Goal: Information Seeking & Learning: Learn about a topic

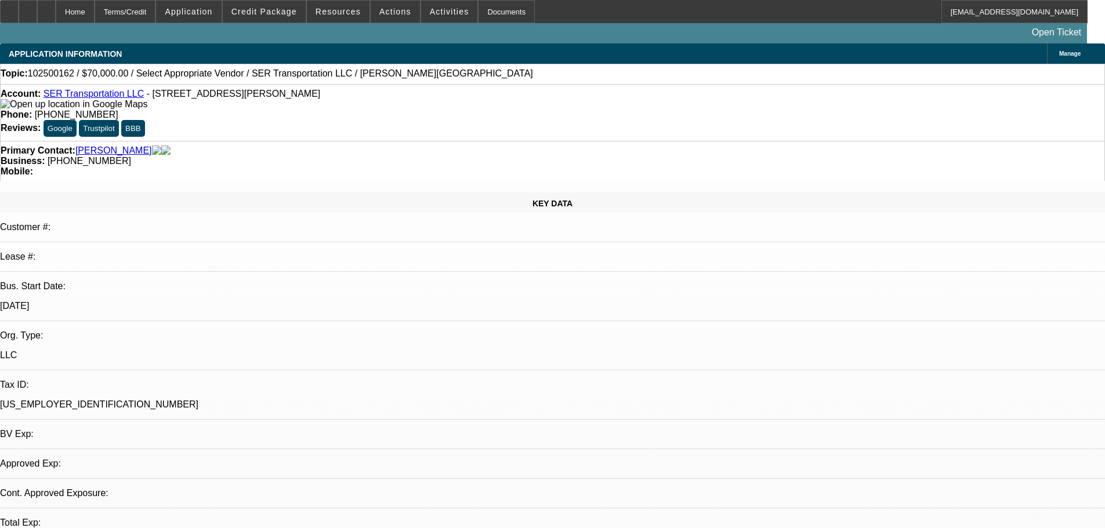
select select "0"
select select "2"
select select "0.1"
select select "4"
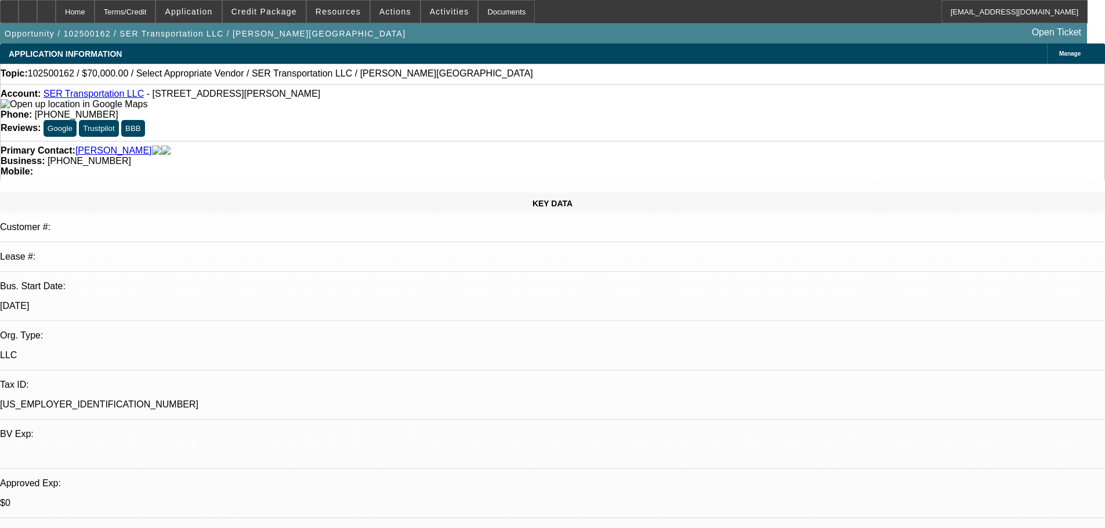
scroll to position [116, 0]
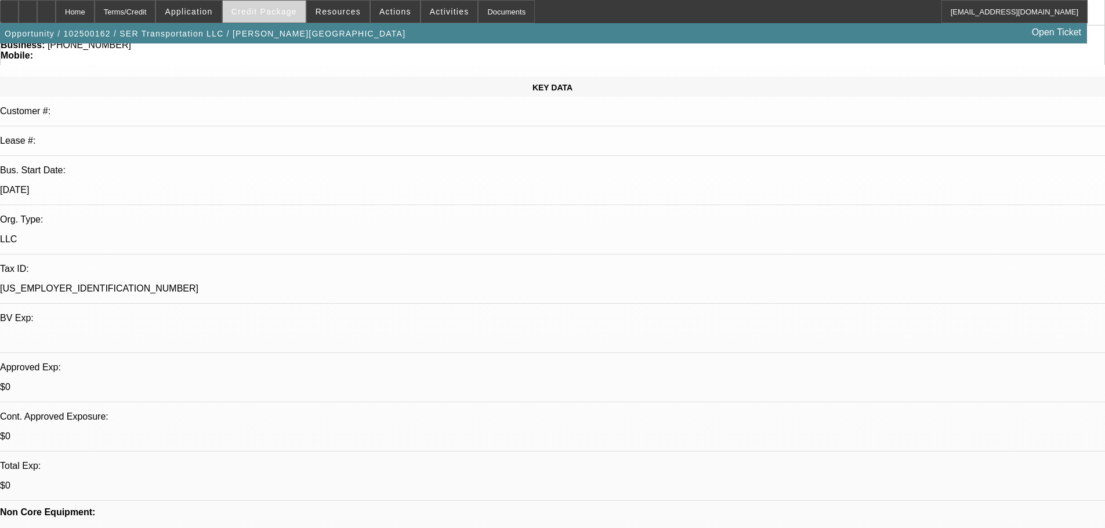
click at [292, 5] on span at bounding box center [264, 12] width 83 height 28
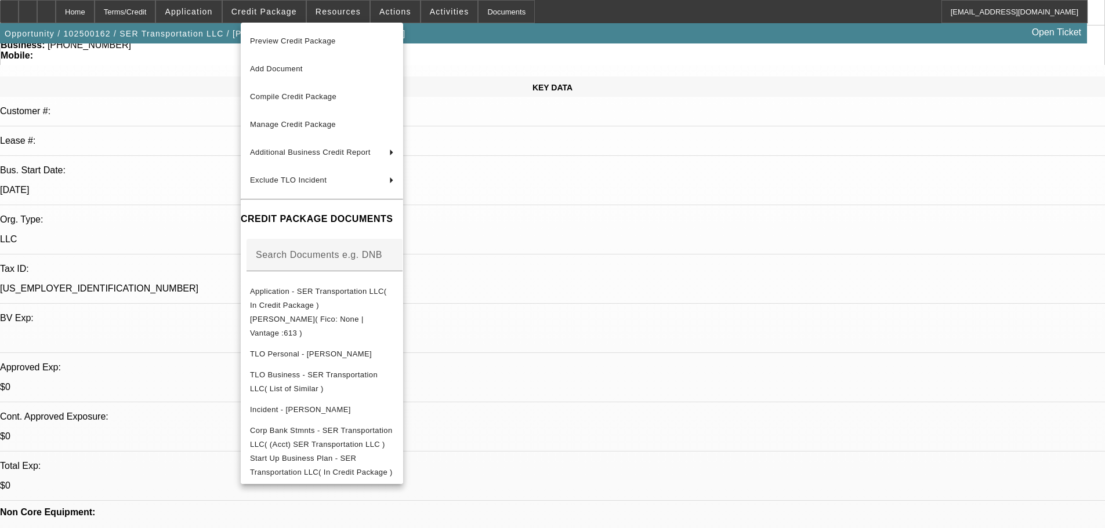
click at [602, 212] on div at bounding box center [552, 264] width 1105 height 528
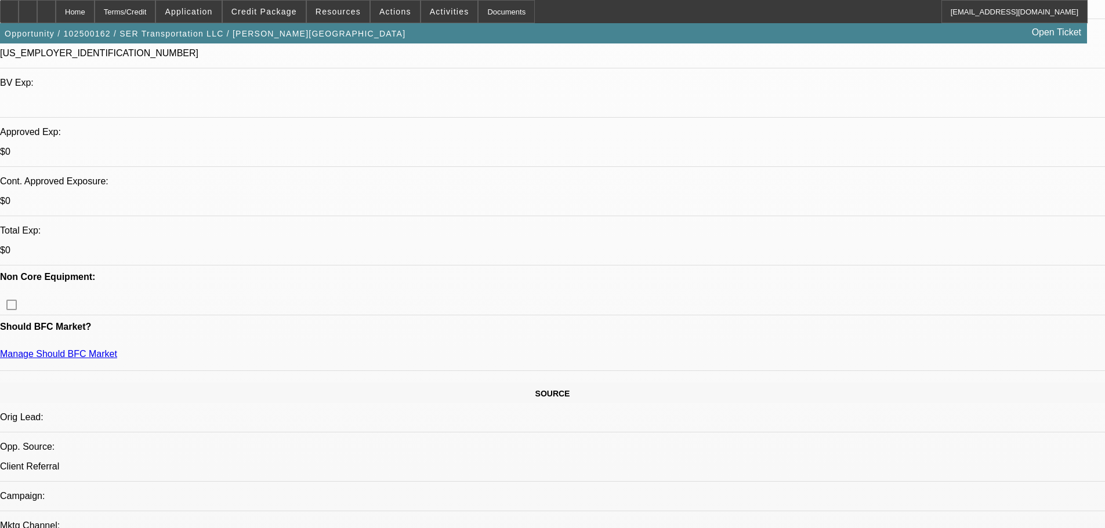
scroll to position [348, 0]
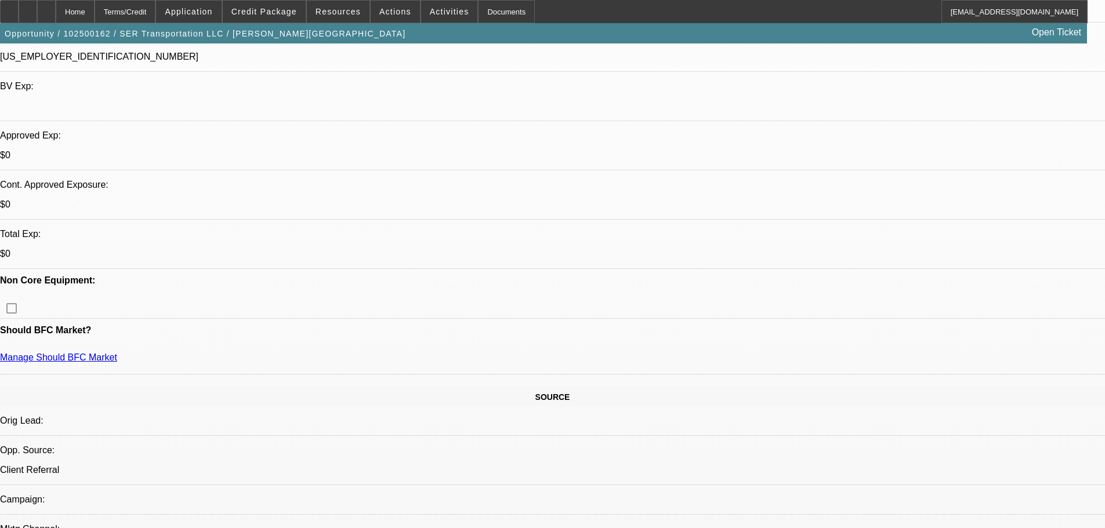
drag, startPoint x: 772, startPoint y: 372, endPoint x: 791, endPoint y: 373, distance: 18.6
drag, startPoint x: 776, startPoint y: 371, endPoint x: 929, endPoint y: 376, distance: 153.1
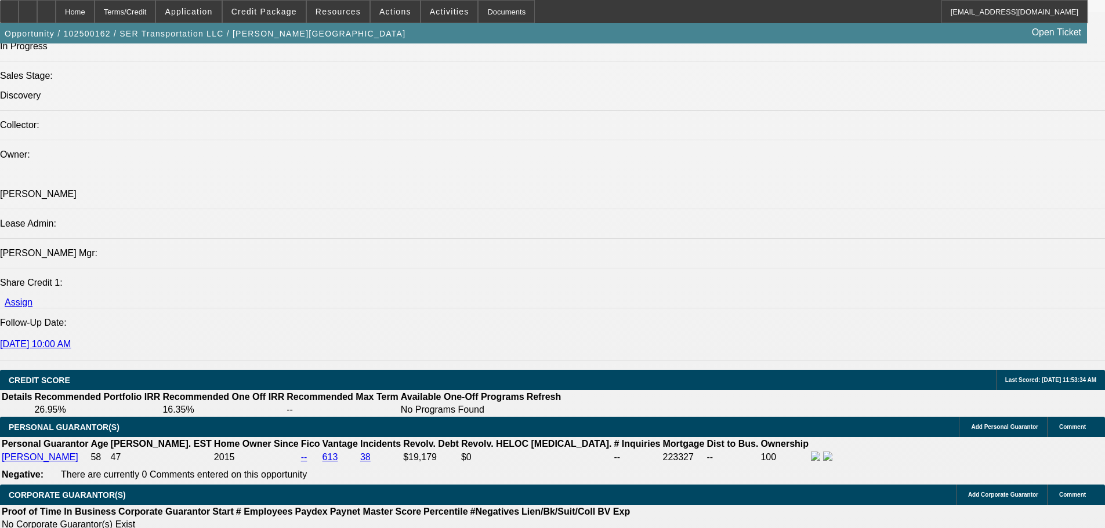
scroll to position [54, 0]
click at [284, 14] on span "Credit Package" at bounding box center [264, 11] width 66 height 9
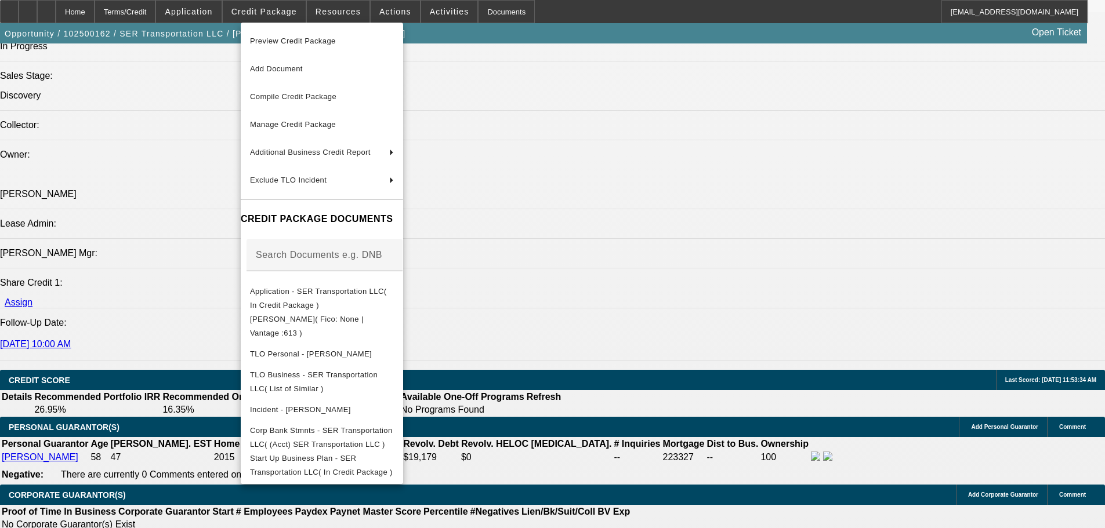
click at [181, 193] on div at bounding box center [552, 264] width 1105 height 528
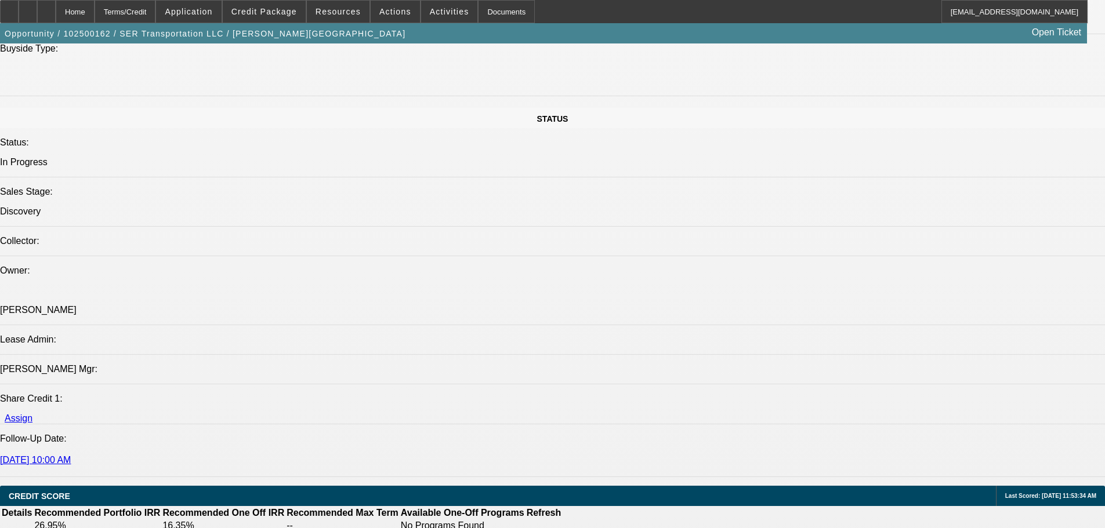
scroll to position [1044, 0]
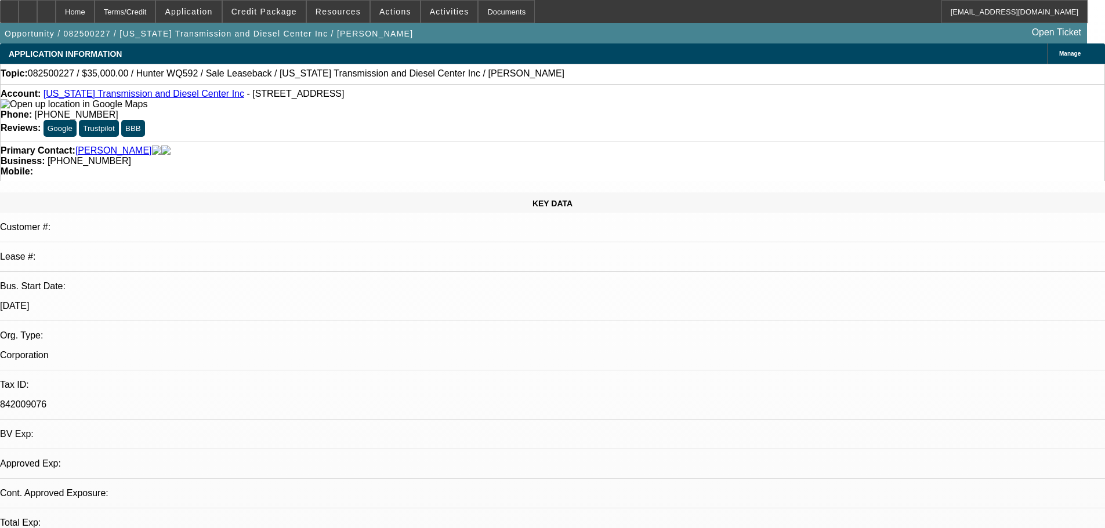
select select "0"
select select "6"
drag, startPoint x: 1058, startPoint y: 75, endPoint x: 1052, endPoint y: 83, distance: 9.2
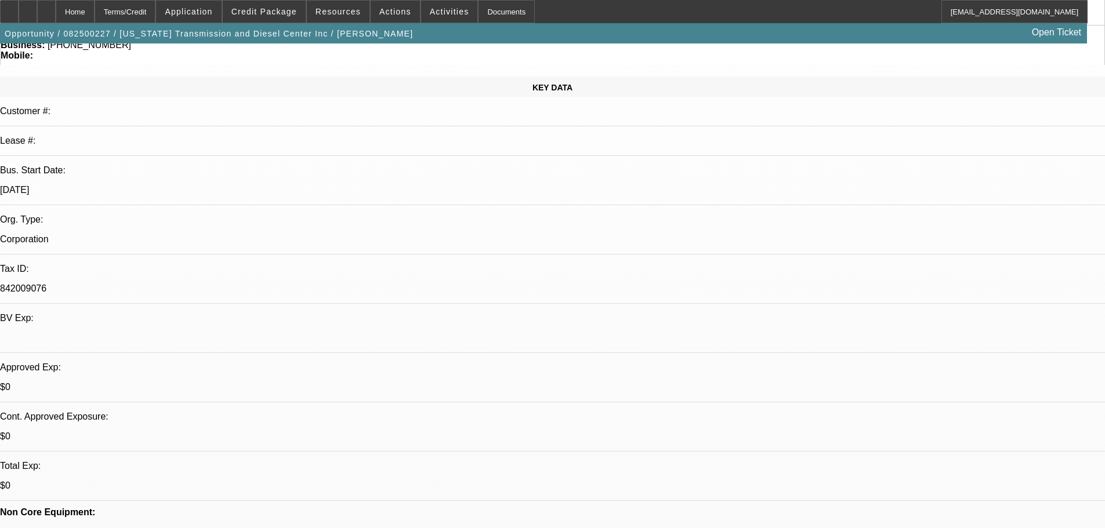
scroll to position [116, 0]
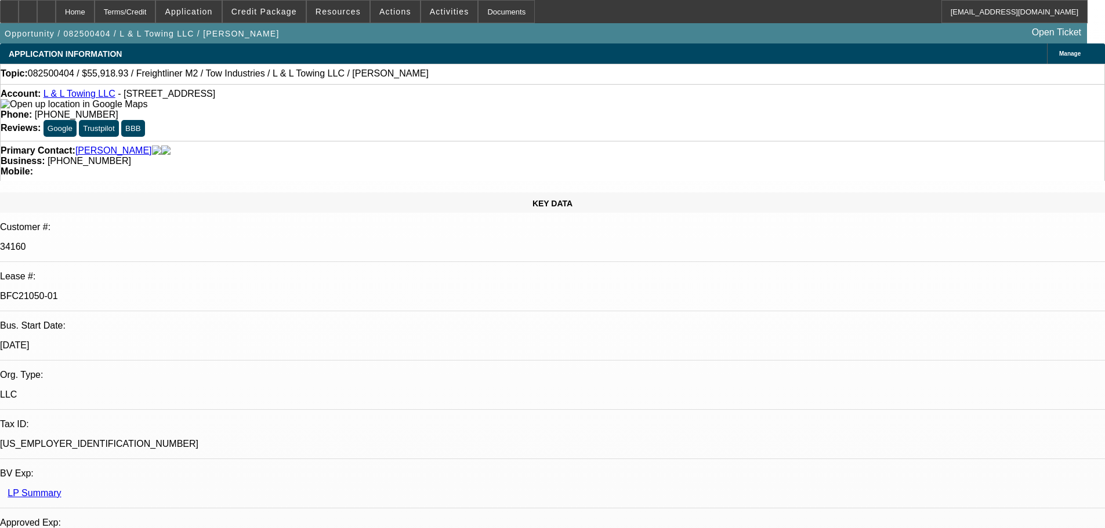
select select "0"
select select "2"
select select "0.1"
select select "4"
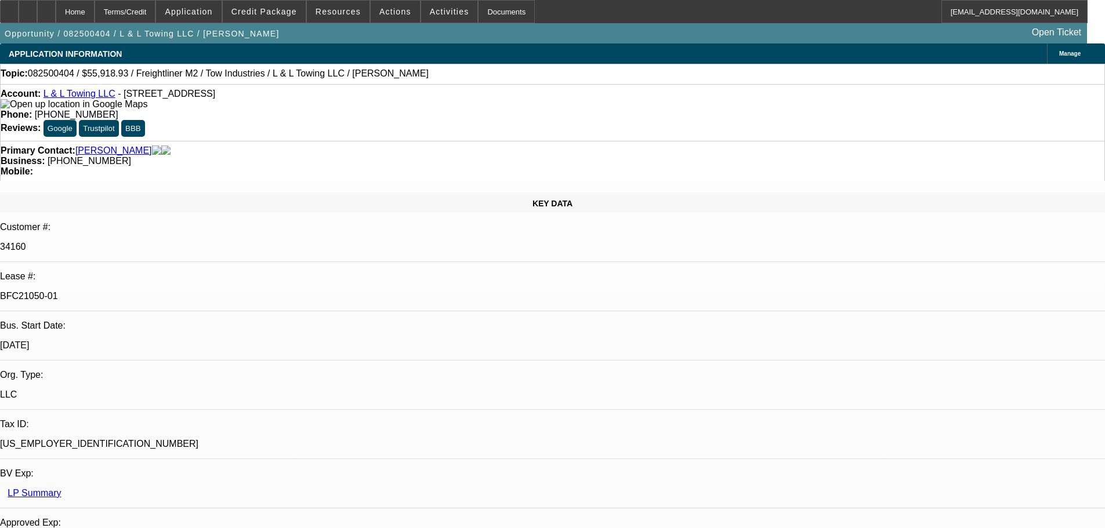
select select "0"
select select "2"
select select "0.1"
select select "4"
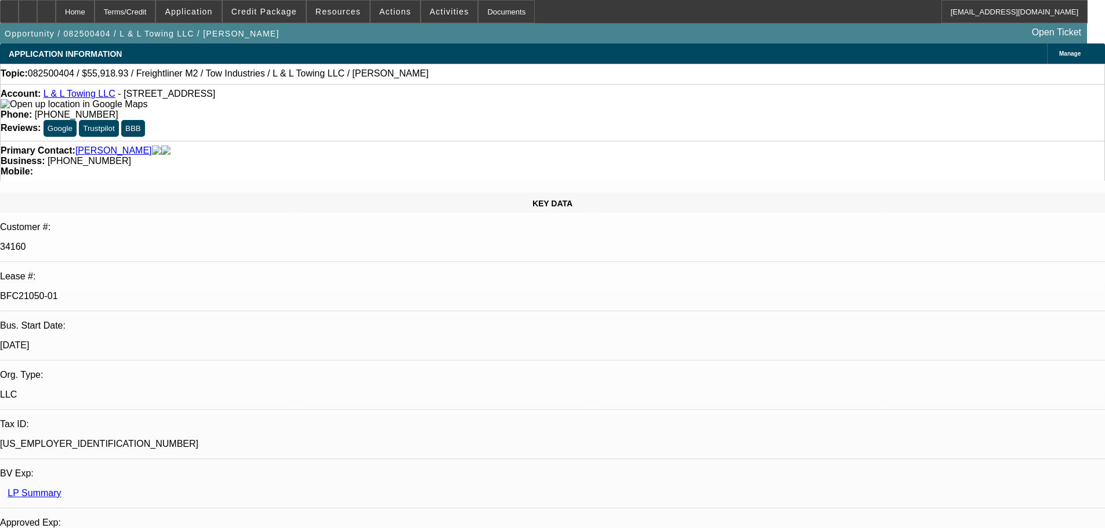
select select "0"
select select "2"
select select "0.1"
select select "4"
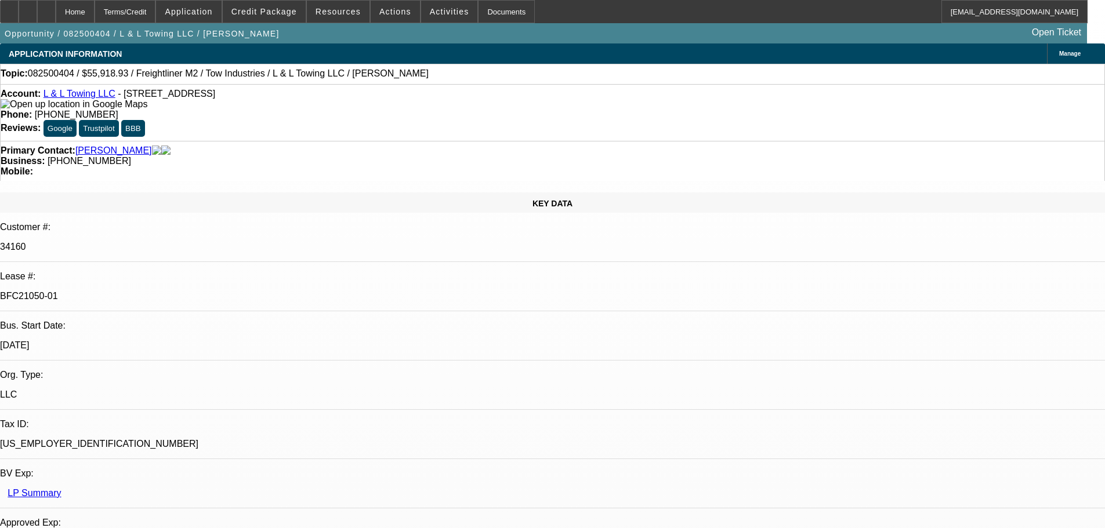
select select "0"
select select "2"
select select "0.1"
select select "4"
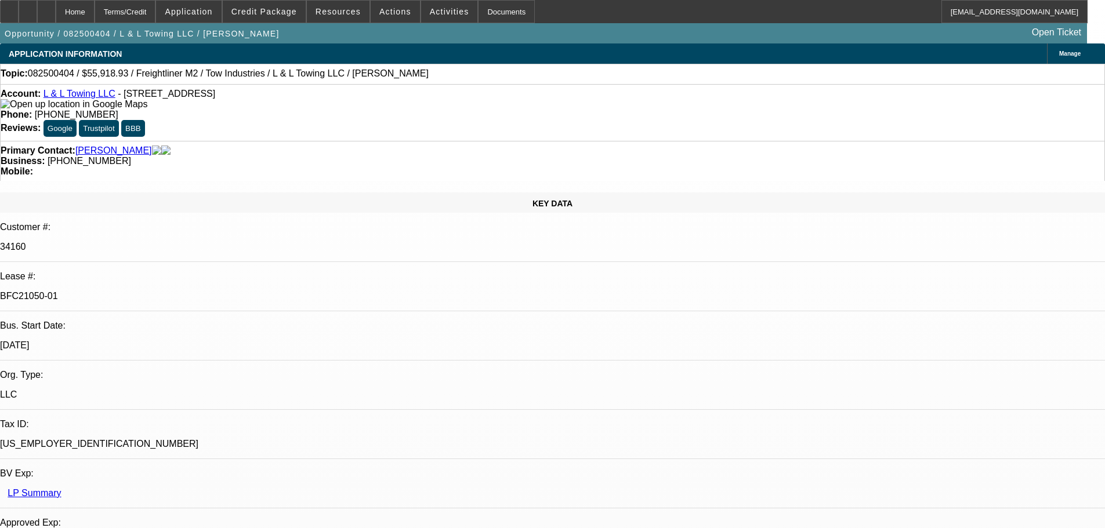
scroll to position [116, 0]
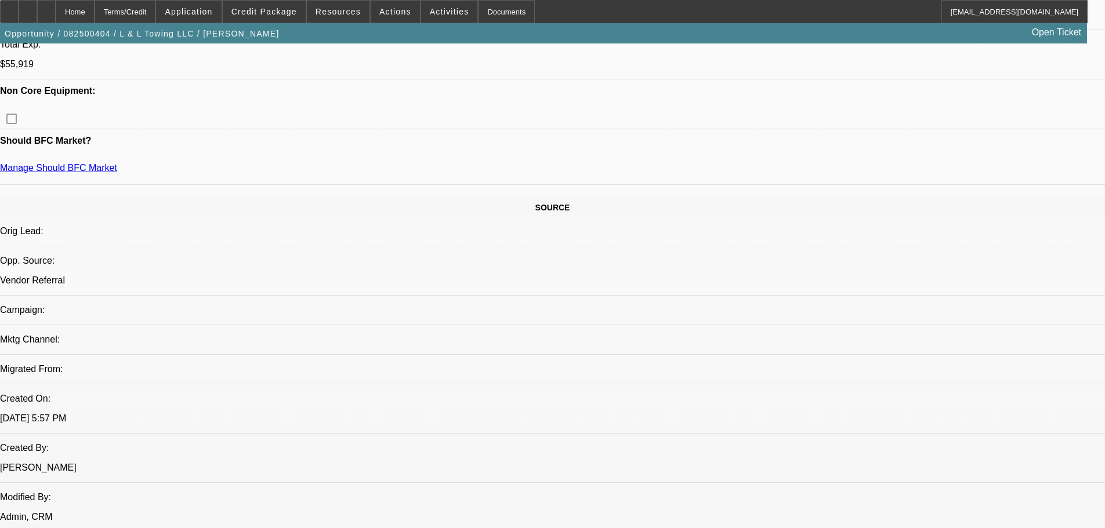
scroll to position [580, 0]
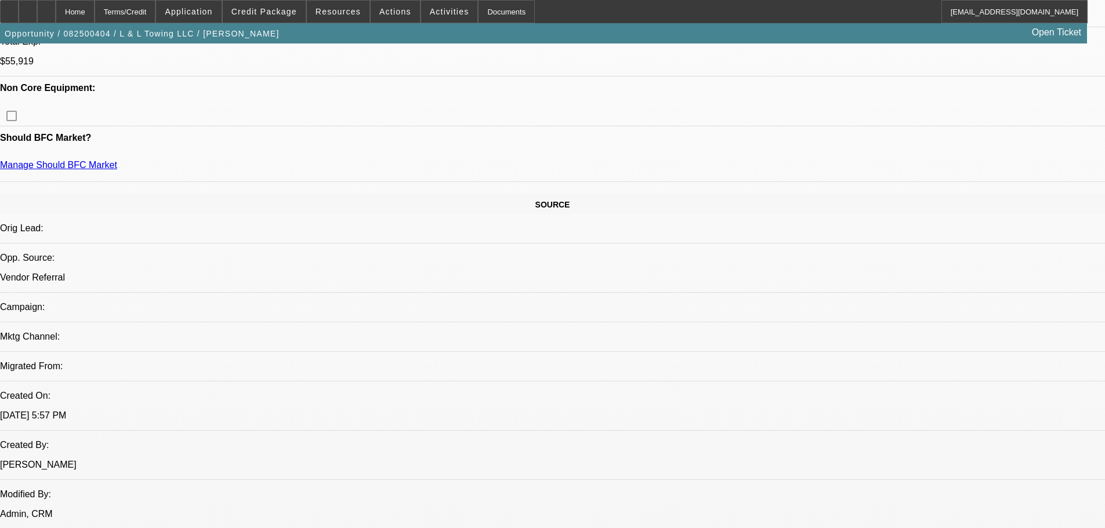
drag, startPoint x: 717, startPoint y: 250, endPoint x: 667, endPoint y: 258, distance: 51.0
drag, startPoint x: 670, startPoint y: 252, endPoint x: 714, endPoint y: 253, distance: 43.5
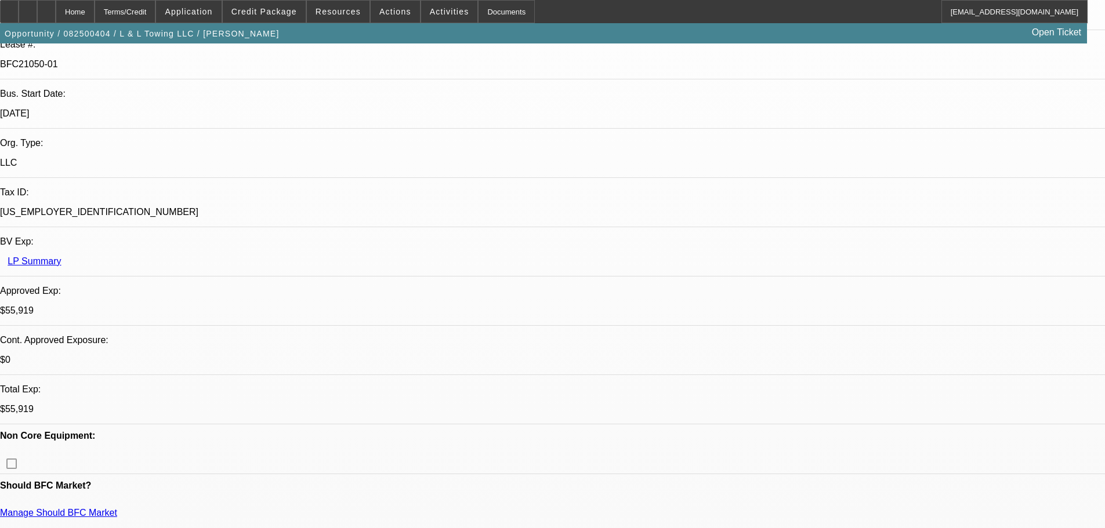
scroll to position [0, 0]
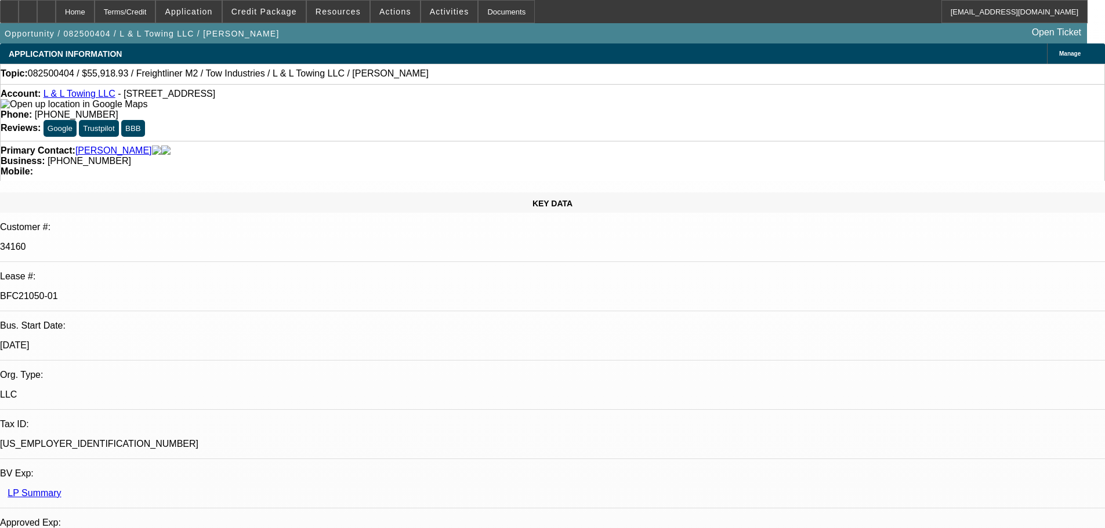
drag, startPoint x: 655, startPoint y: 244, endPoint x: 642, endPoint y: 248, distance: 13.9
drag, startPoint x: 642, startPoint y: 244, endPoint x: 666, endPoint y: 242, distance: 23.8
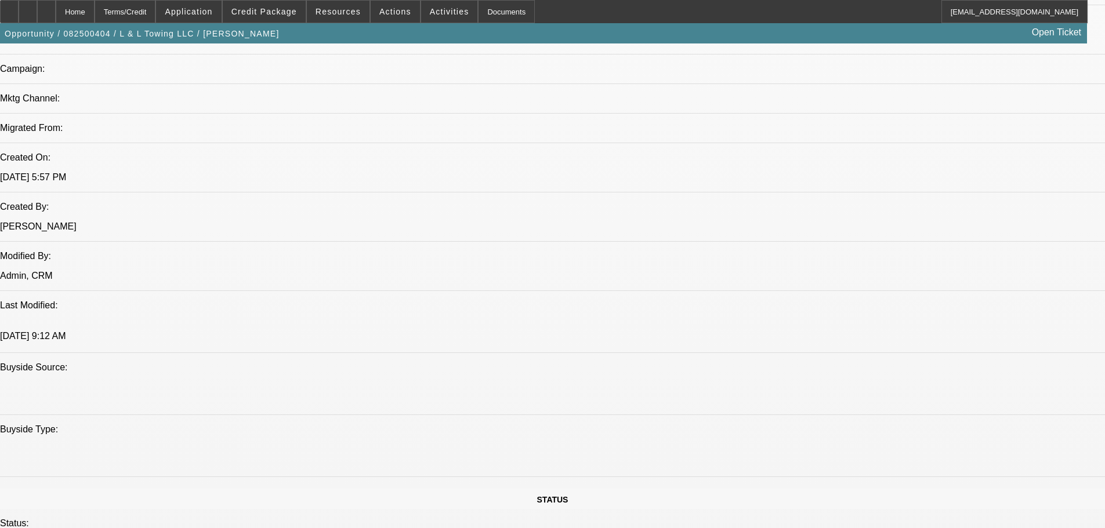
scroll to position [812, 0]
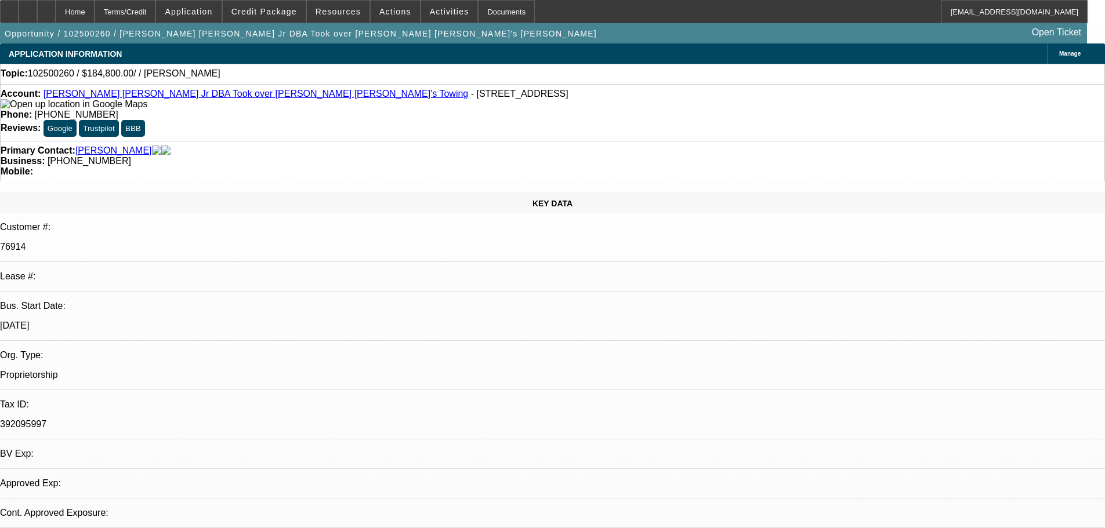
select select "0"
select select "2"
select select "0.1"
select select "4"
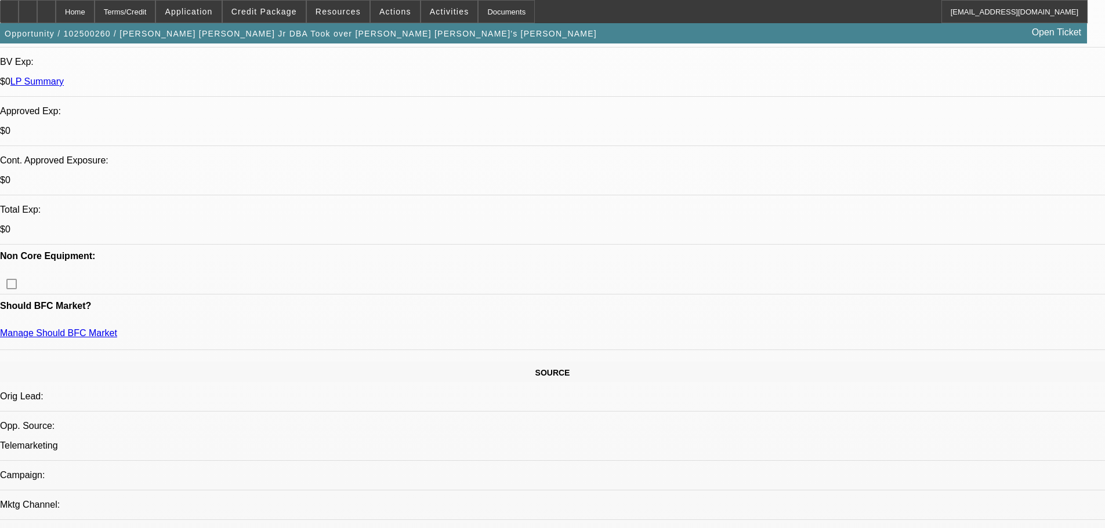
scroll to position [348, 0]
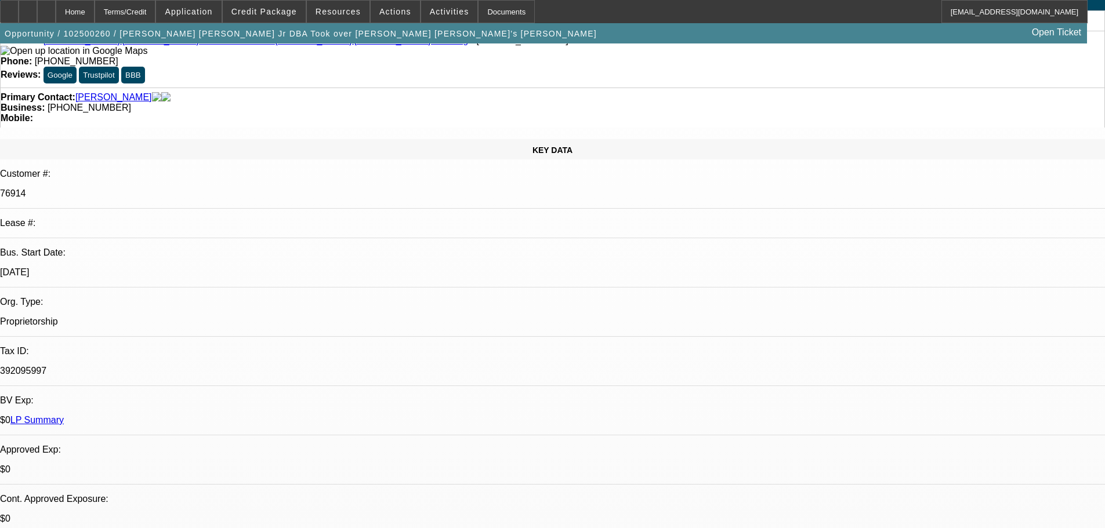
scroll to position [0, 0]
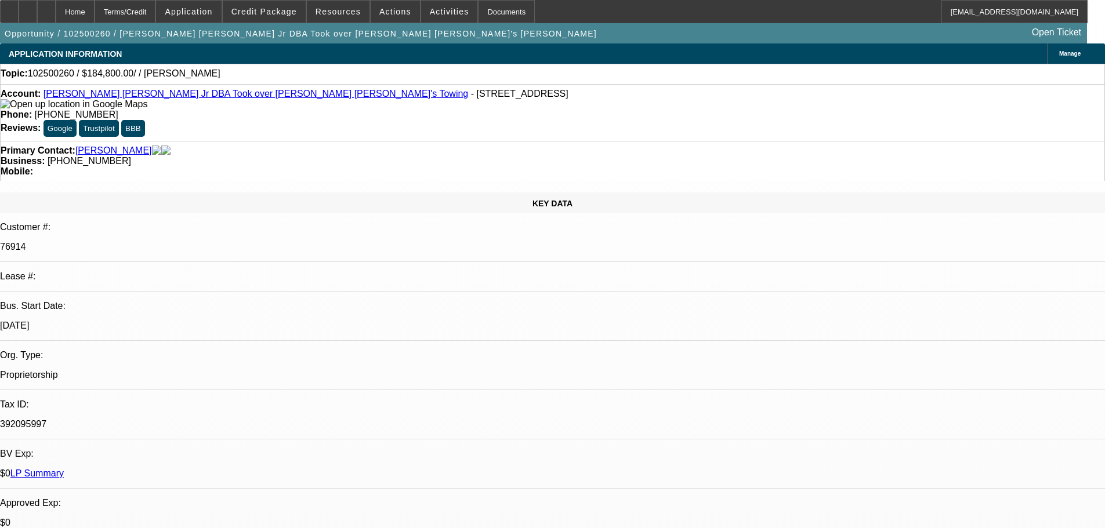
drag, startPoint x: 918, startPoint y: 162, endPoint x: 866, endPoint y: 169, distance: 52.7
copy b "(707) 272-1783"
click at [282, 14] on span "Credit Package" at bounding box center [264, 11] width 66 height 9
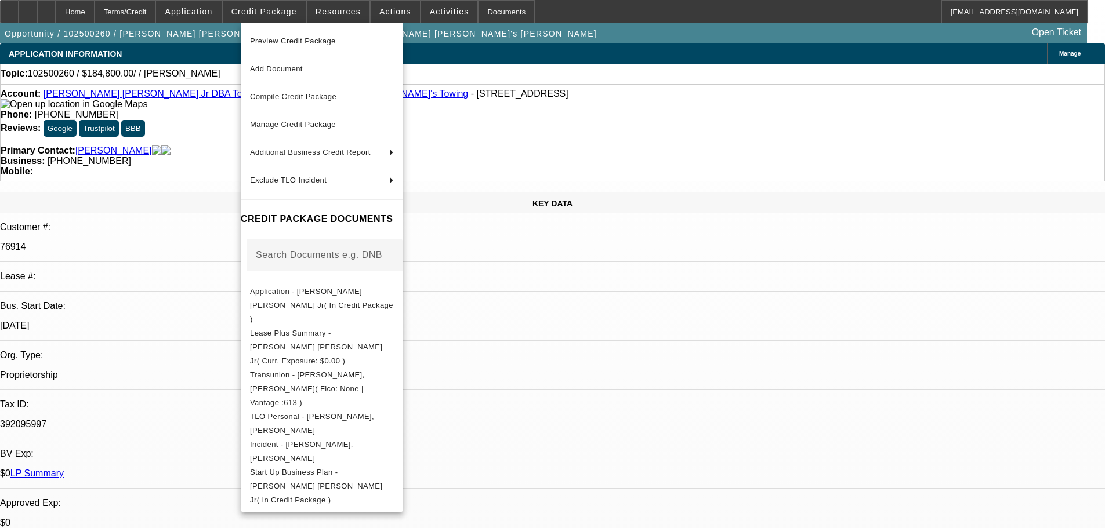
drag, startPoint x: 768, startPoint y: 331, endPoint x: 785, endPoint y: 329, distance: 16.9
click at [785, 329] on div at bounding box center [552, 264] width 1105 height 528
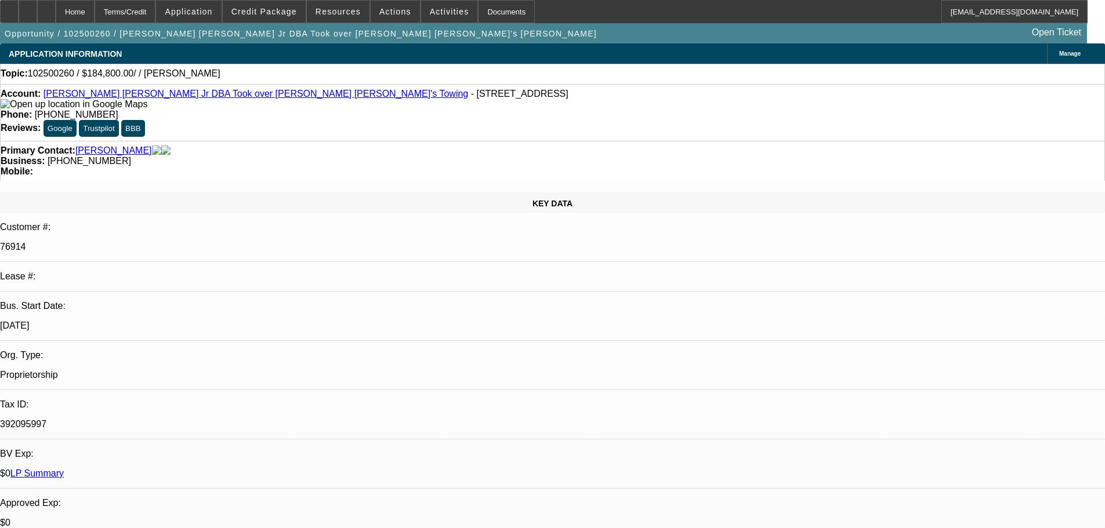
drag, startPoint x: 768, startPoint y: 331, endPoint x: 795, endPoint y: 333, distance: 27.4
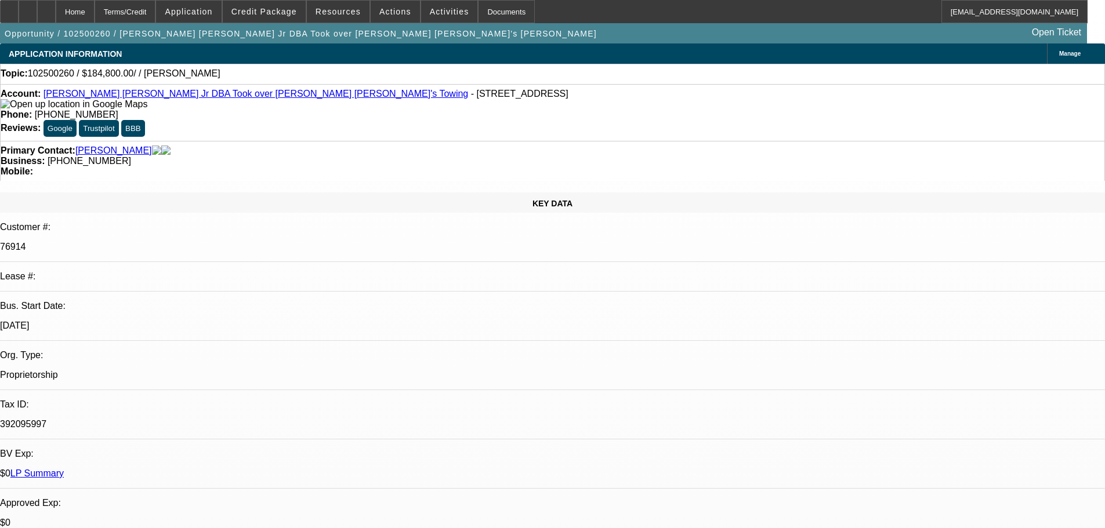
scroll to position [116, 0]
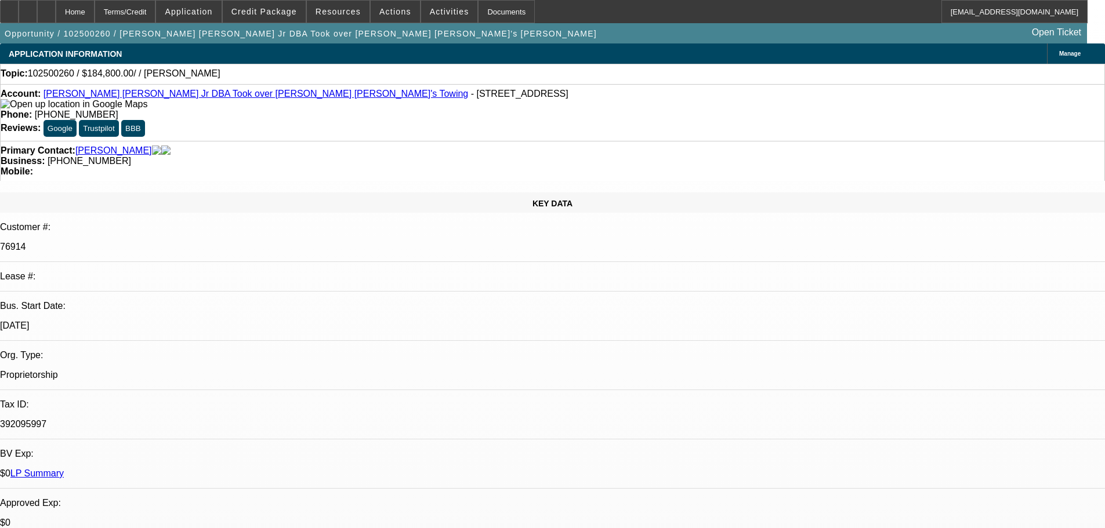
scroll to position [0, 0]
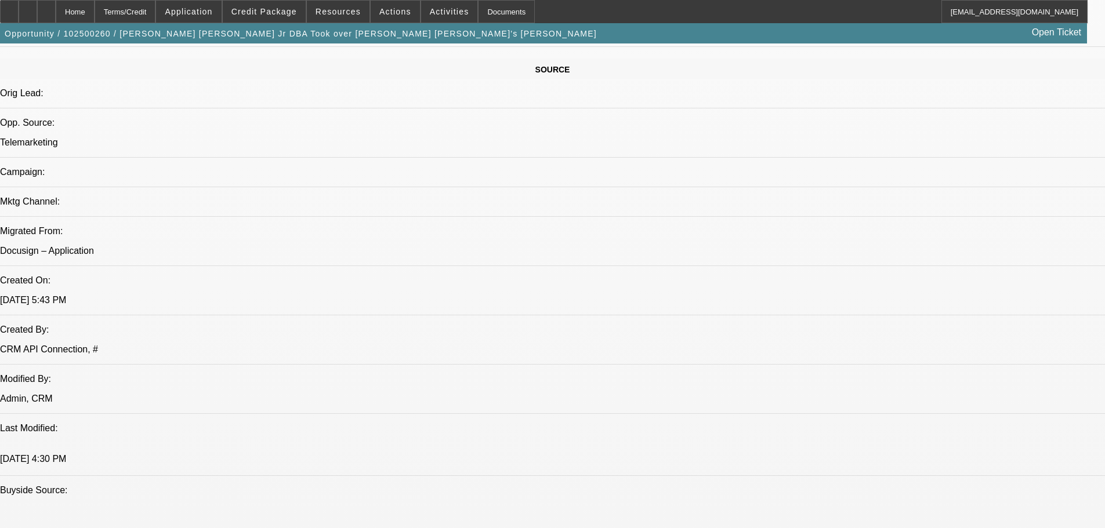
scroll to position [696, 0]
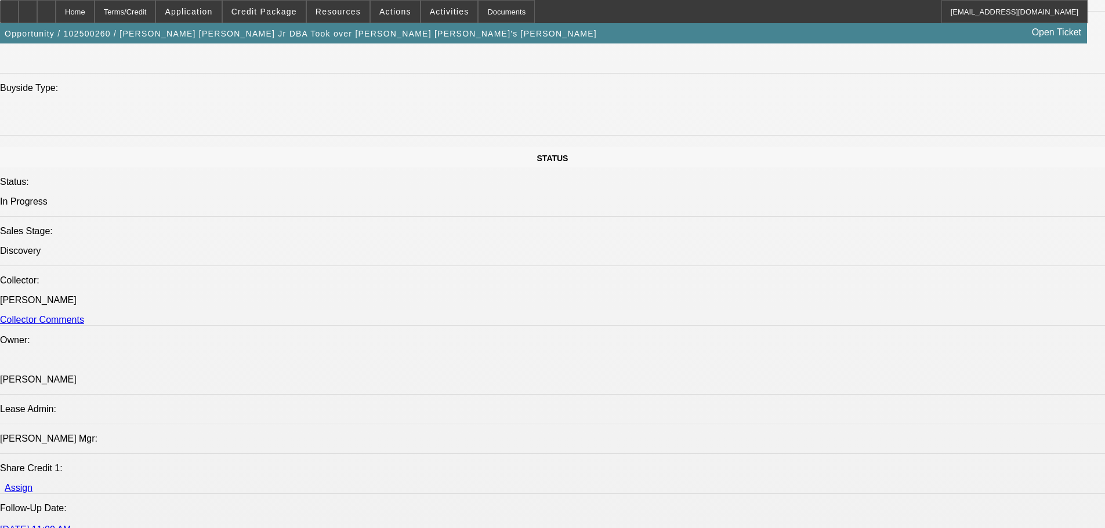
scroll to position [1044, 0]
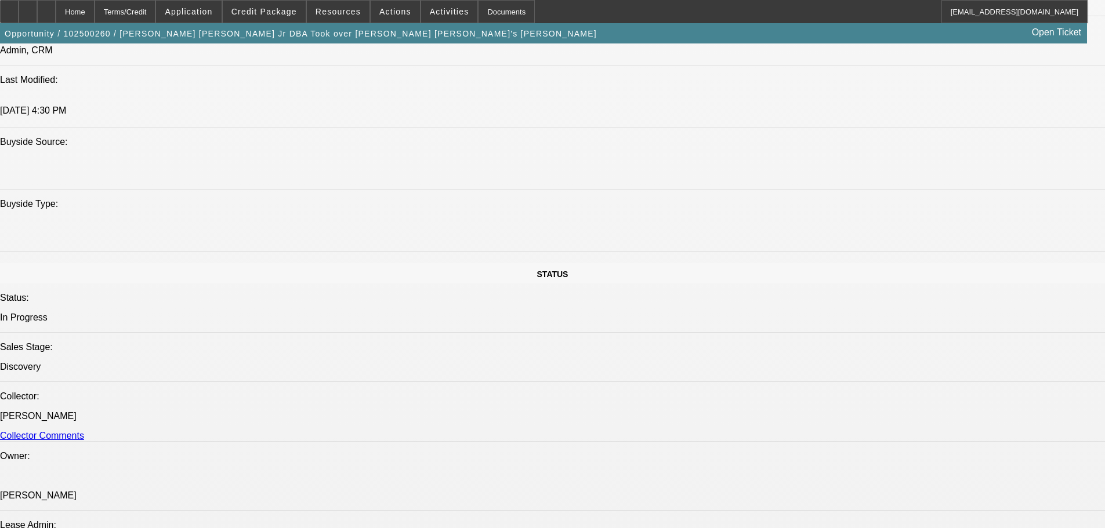
drag, startPoint x: 763, startPoint y: 289, endPoint x: 858, endPoint y: 291, distance: 94.5
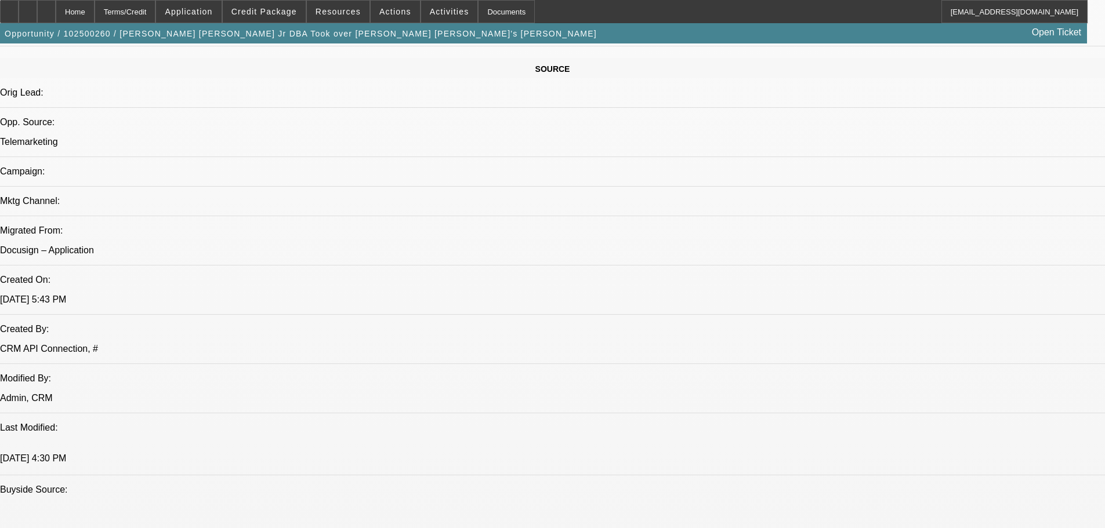
scroll to position [116, 0]
drag, startPoint x: 814, startPoint y: 393, endPoint x: 779, endPoint y: 365, distance: 44.6
copy ul "Corporate Bank Statements (past three months) Equipment Quote/Invoice for $122,…"
click at [441, 9] on span "Activities" at bounding box center [449, 11] width 39 height 9
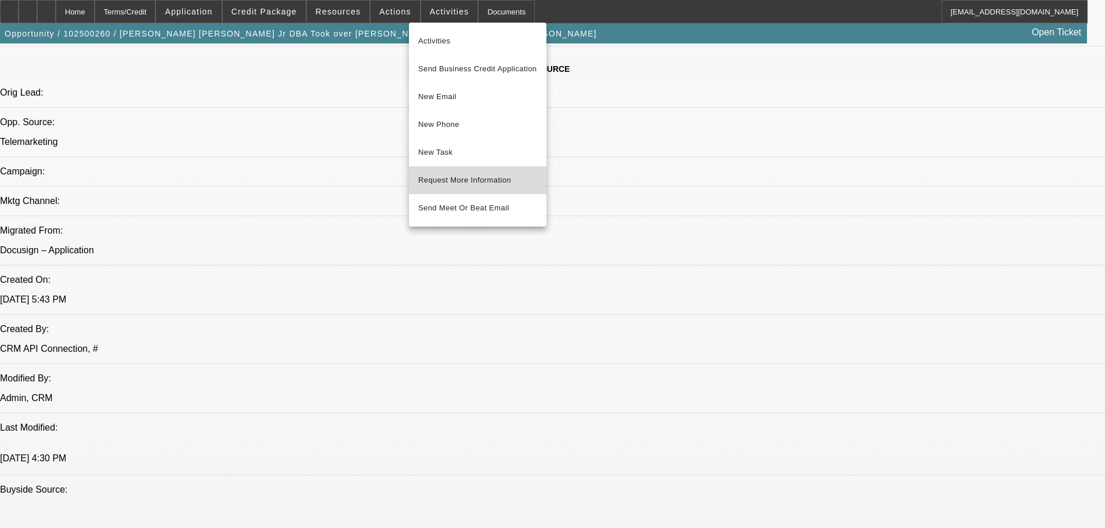
click at [473, 180] on span "Request More Information" at bounding box center [477, 180] width 119 height 14
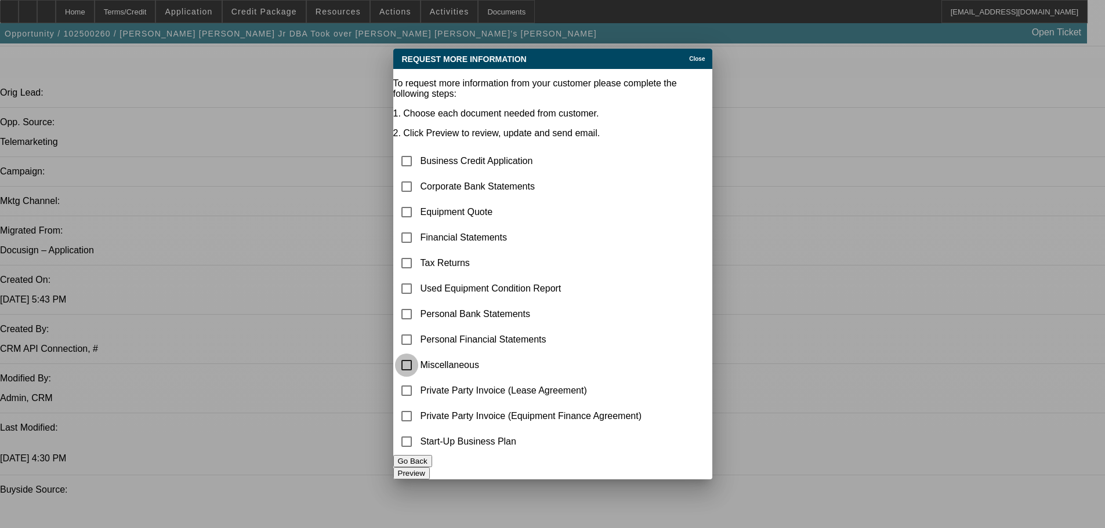
click at [416, 354] on input "checkbox" at bounding box center [406, 365] width 23 height 23
checkbox input "true"
click at [430, 467] on button "Preview" at bounding box center [411, 473] width 37 height 12
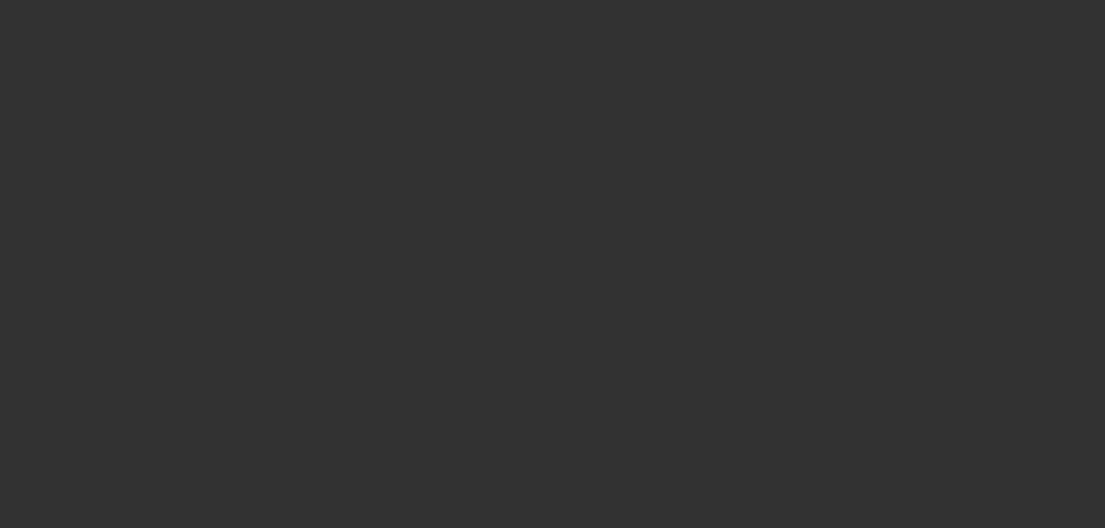
scroll to position [696, 0]
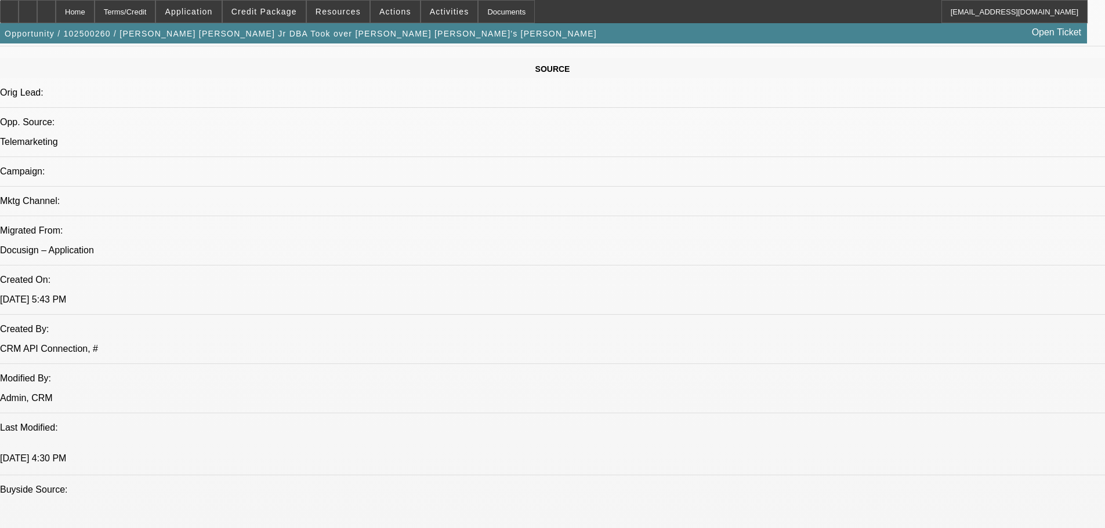
drag, startPoint x: 938, startPoint y: 380, endPoint x: 783, endPoint y: 366, distance: 155.4
copy ul "Corporate Bank Statements (past three months) Equipment Quote/Invoice for $122,…"
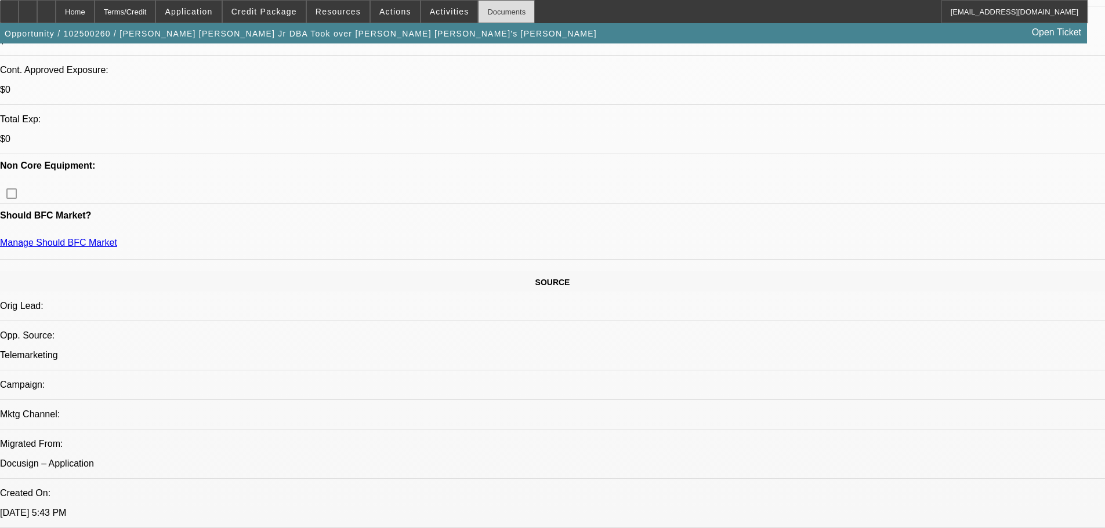
scroll to position [348, 0]
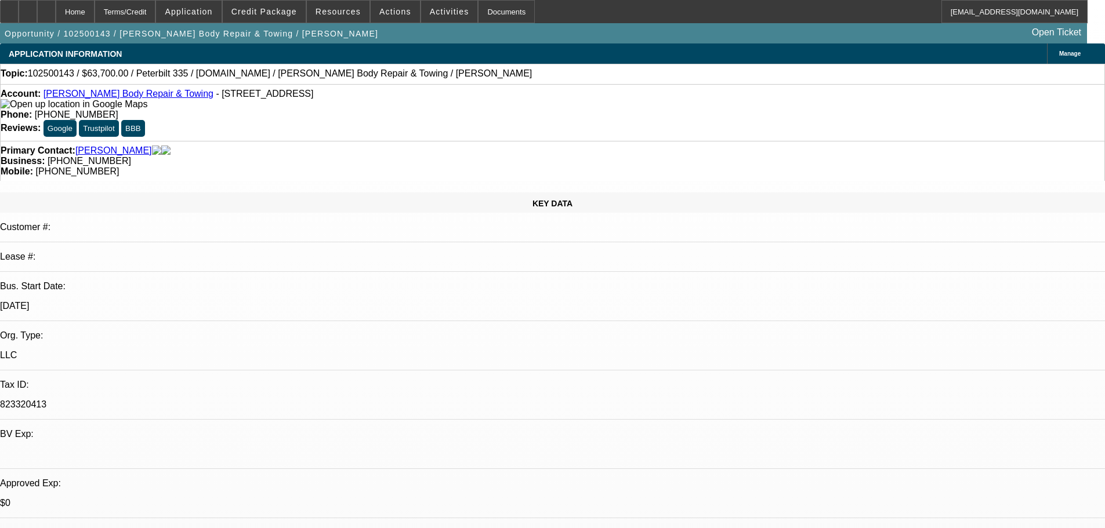
select select "0"
select select "2"
select select "0.1"
select select "4"
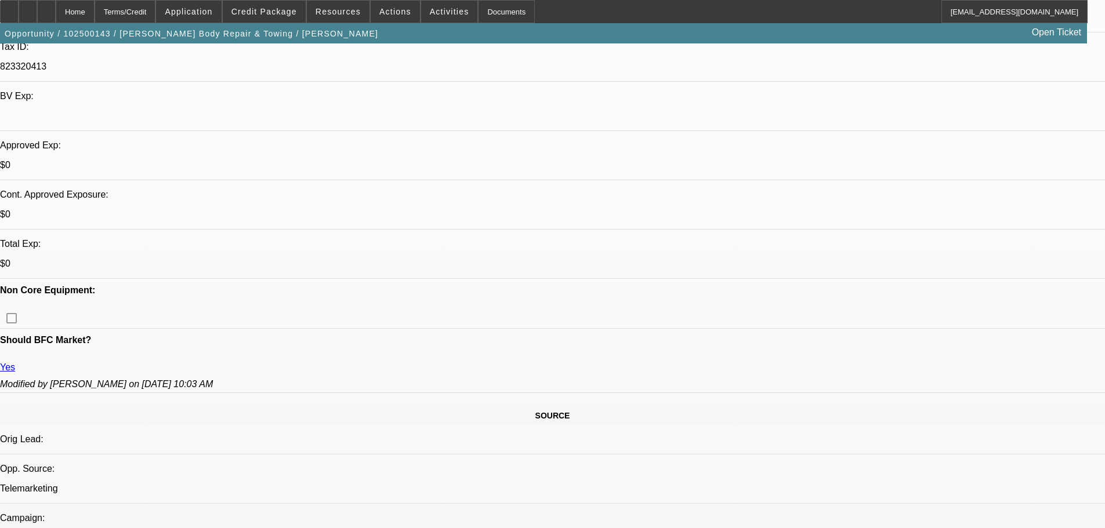
scroll to position [580, 0]
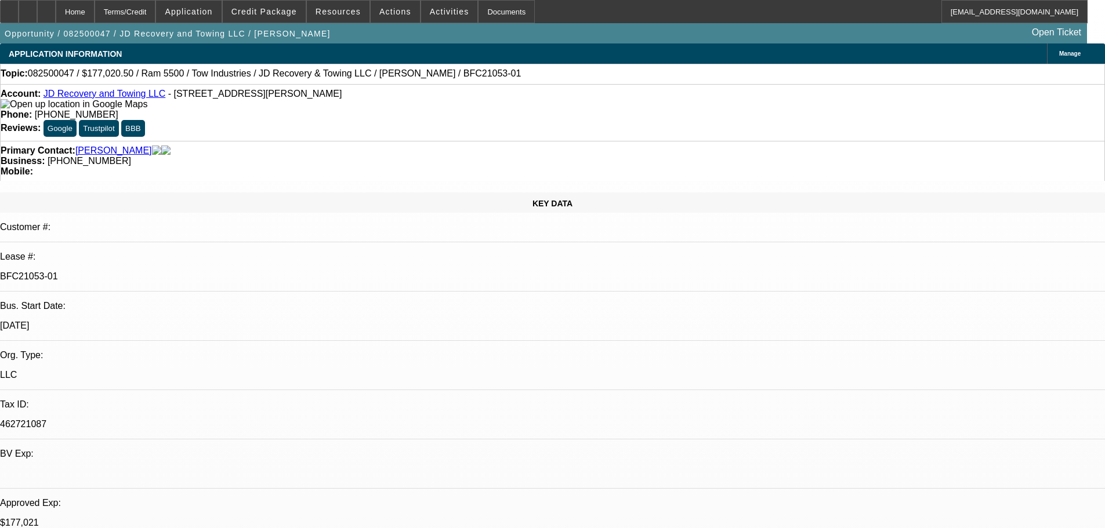
select select "0"
select select "0.1"
select select "5"
select select "0"
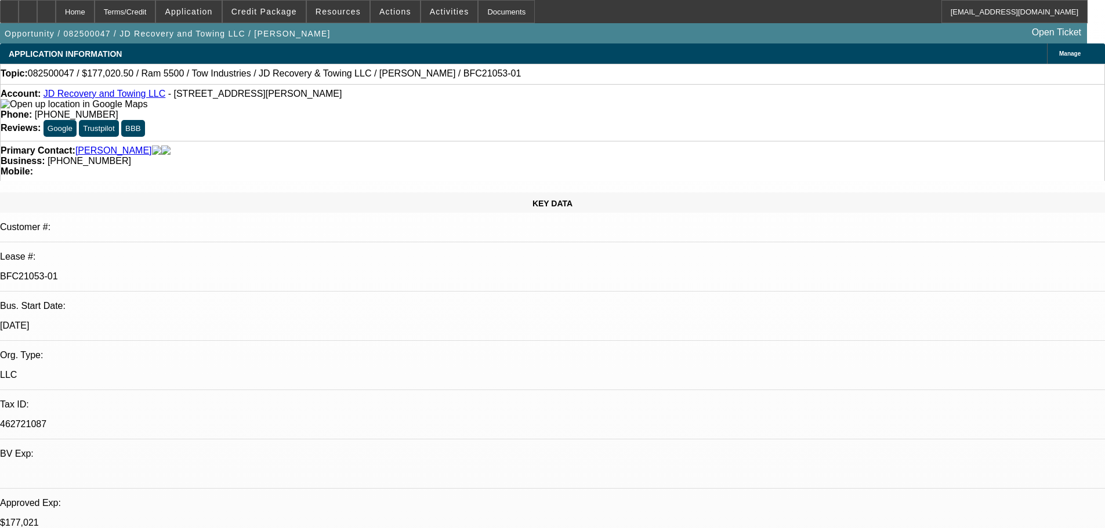
select select "0"
select select "0.1"
select select "5"
select select "0"
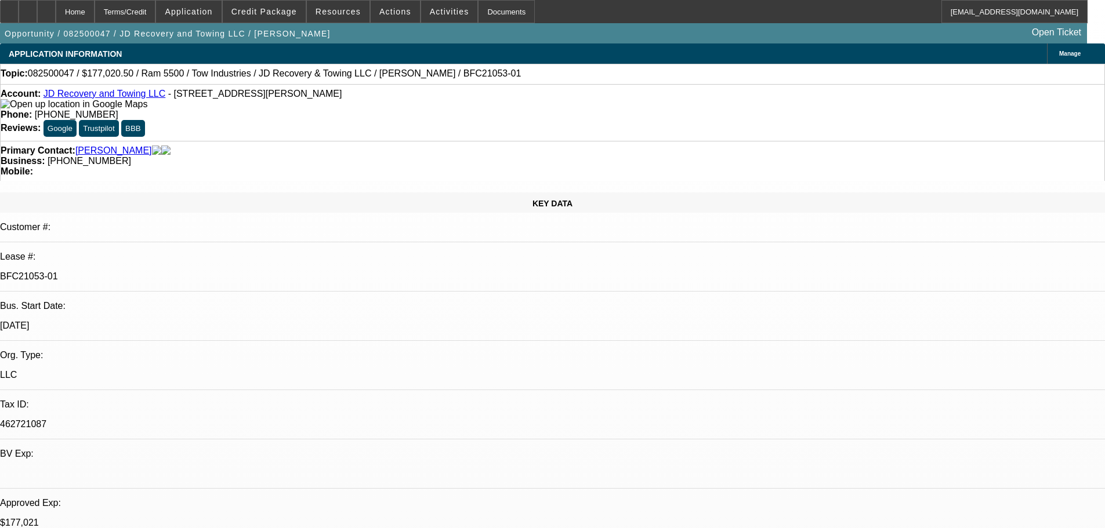
select select "0.1"
select select "4"
select select "0"
select select "0.1"
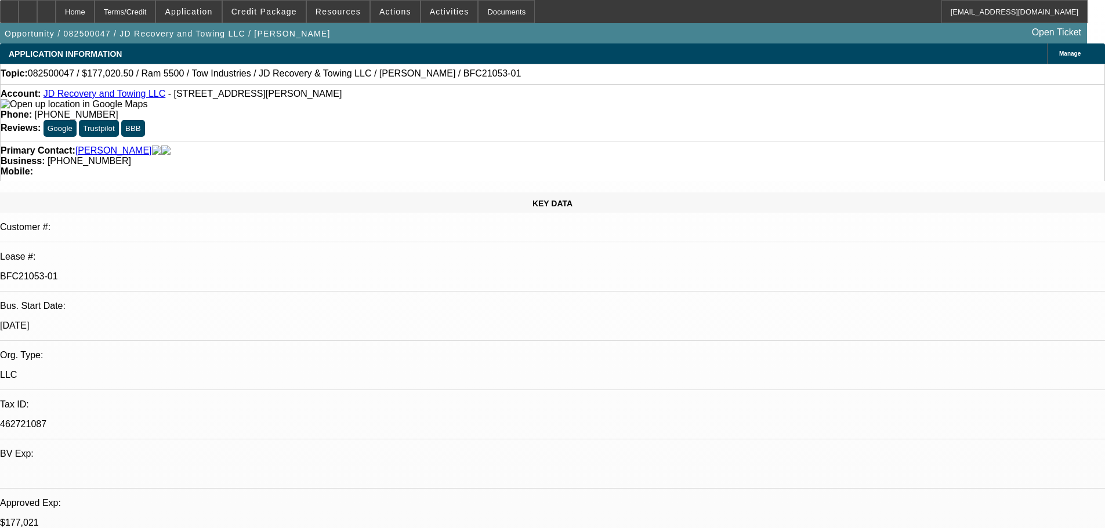
select select "4"
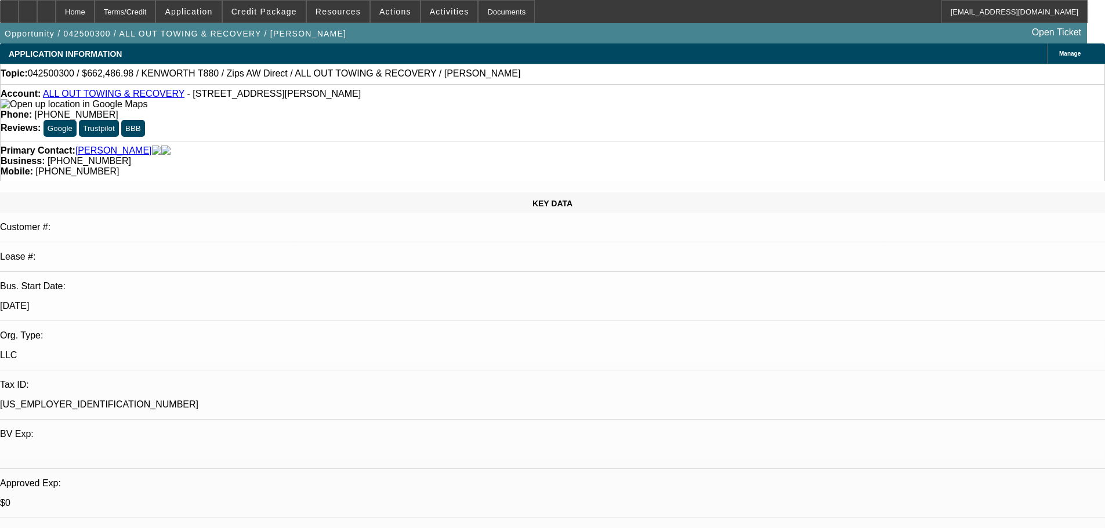
select select "0"
select select "2"
select select "0"
select select "6"
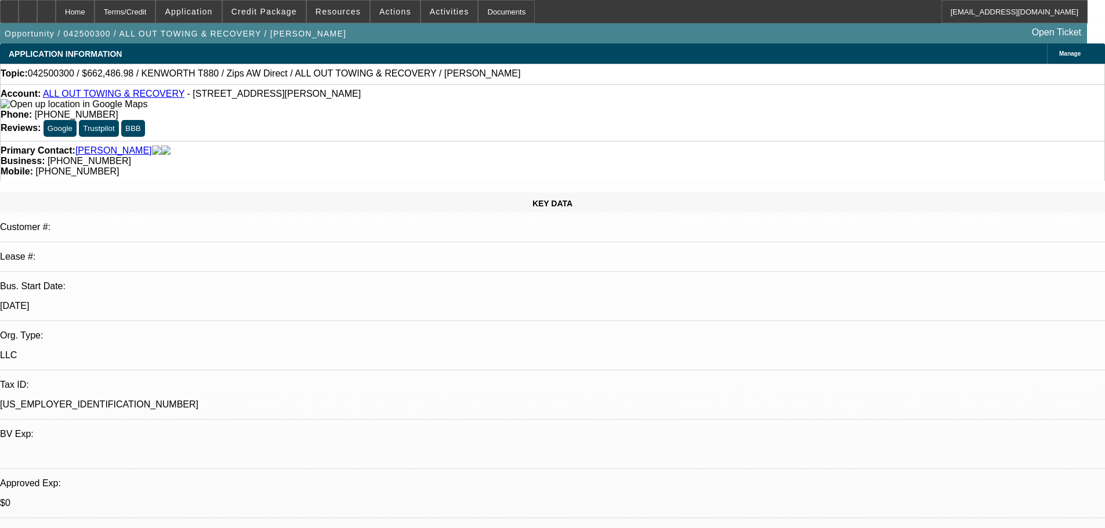
select select "0"
select select "6"
select select "0"
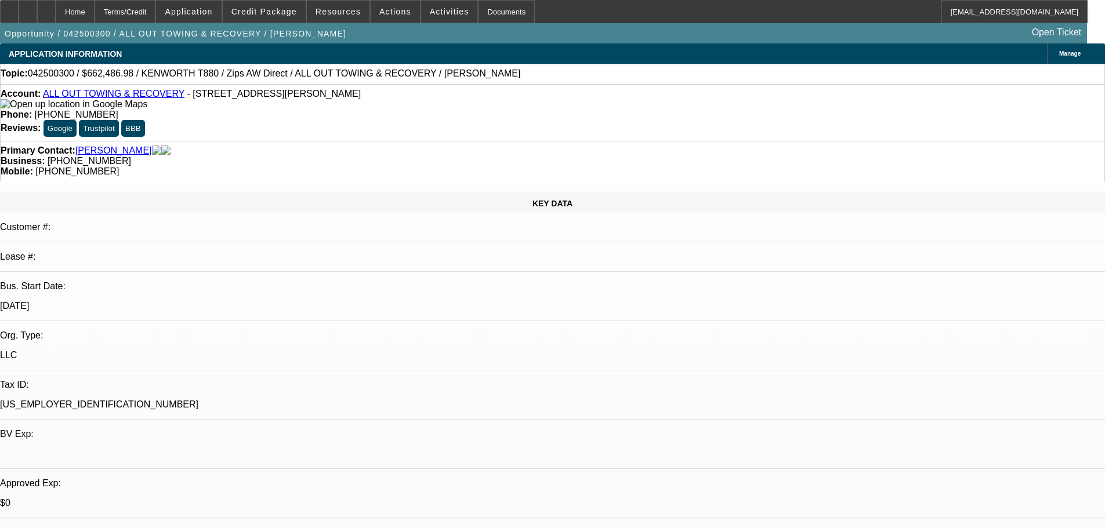
select select "0"
select select "3"
select select "0"
select select "6"
select select "0"
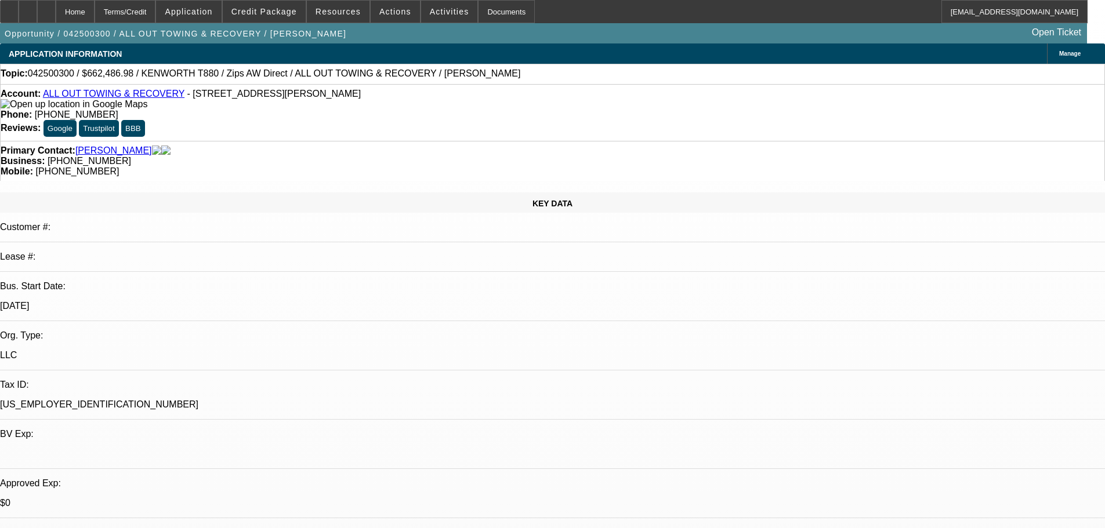
select select "0"
select select "2"
select select "0"
select select "6"
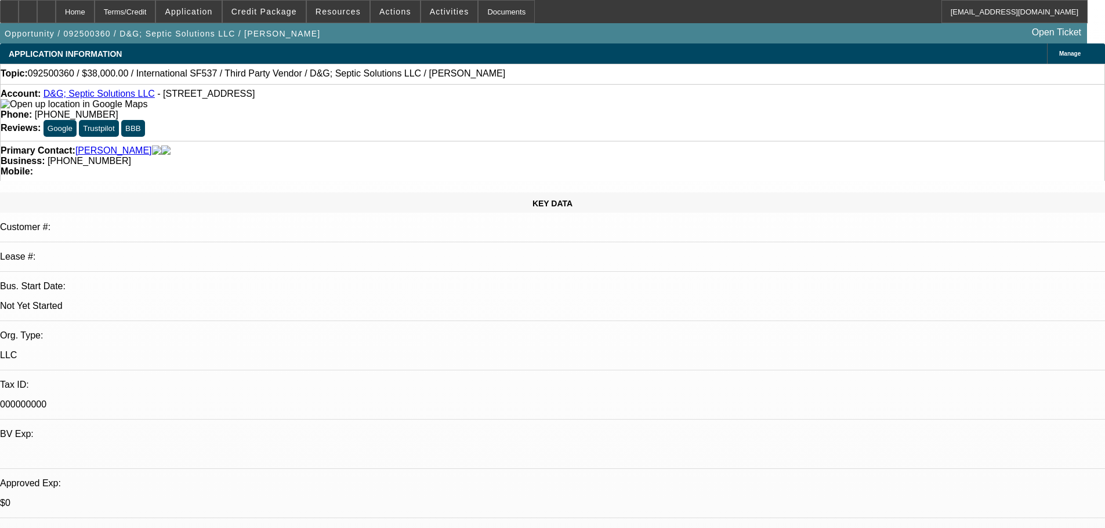
select select "0.2"
select select "2"
select select "0.1"
select select "4"
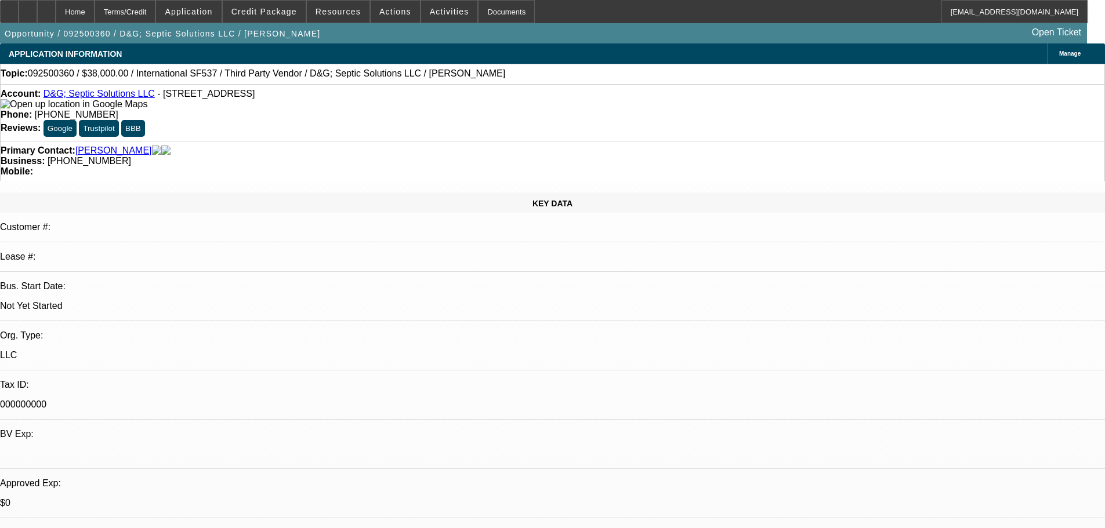
select select "0.2"
select select "2"
select select "0.1"
select select "4"
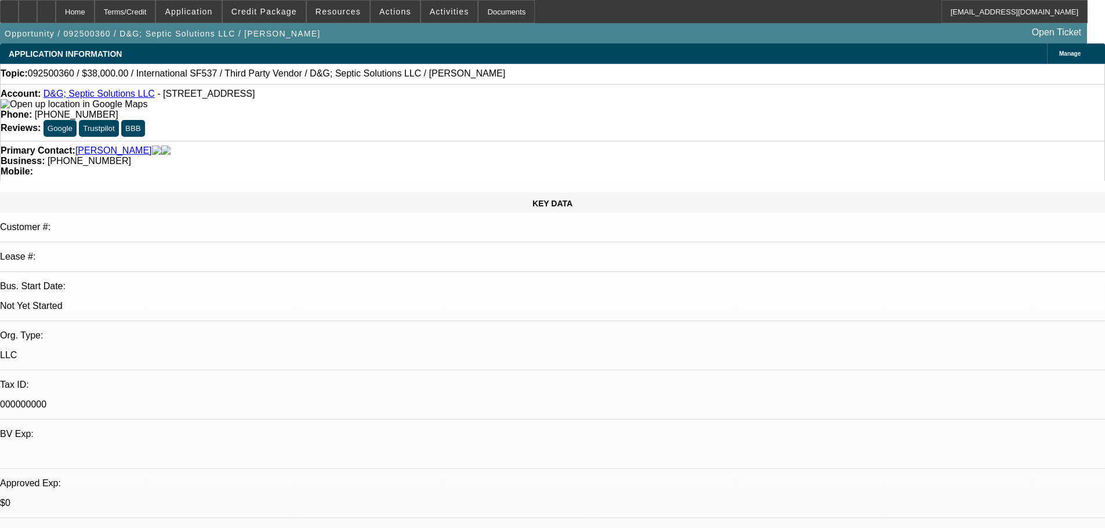
select select "0.2"
select select "2"
select select "0.1"
select select "4"
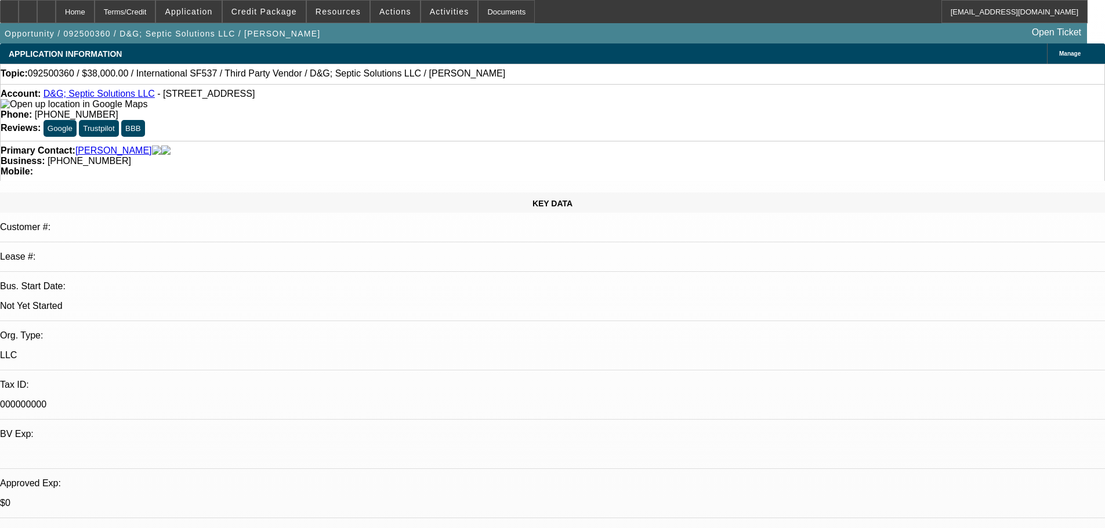
select select "0.2"
select select "2"
select select "0"
select select "6"
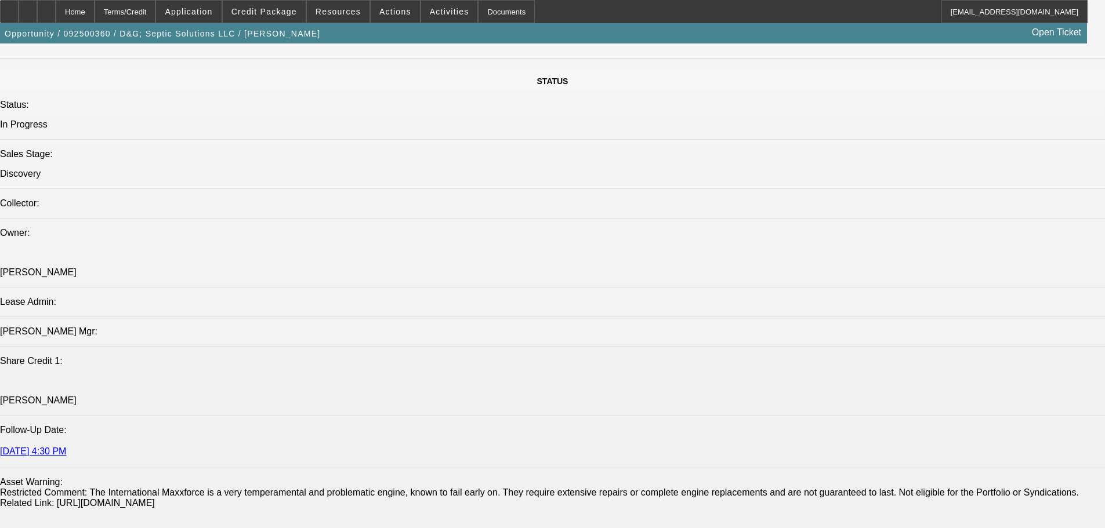
scroll to position [1276, 0]
click at [290, 6] on span at bounding box center [264, 12] width 83 height 28
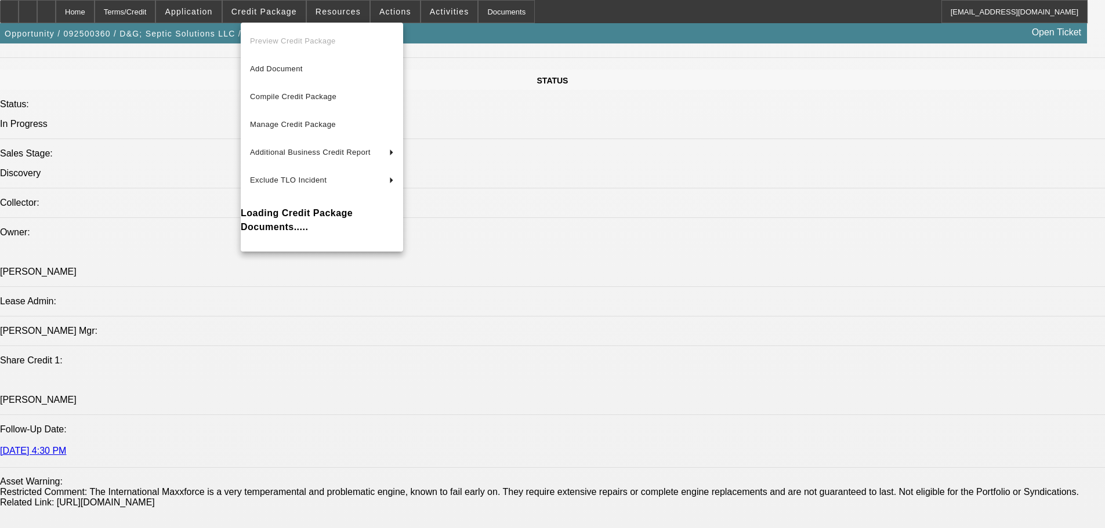
click at [106, 259] on div at bounding box center [552, 264] width 1105 height 528
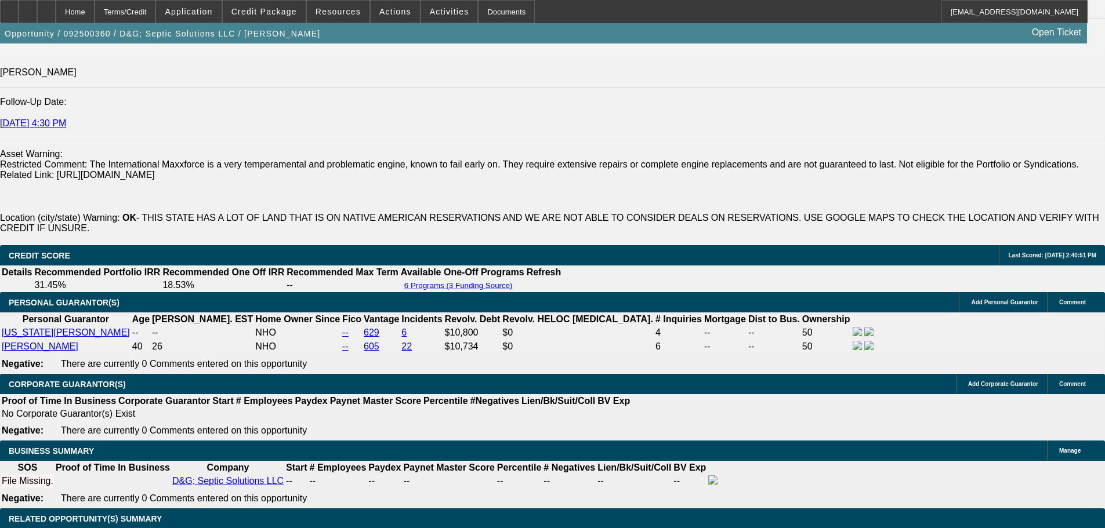
scroll to position [1624, 0]
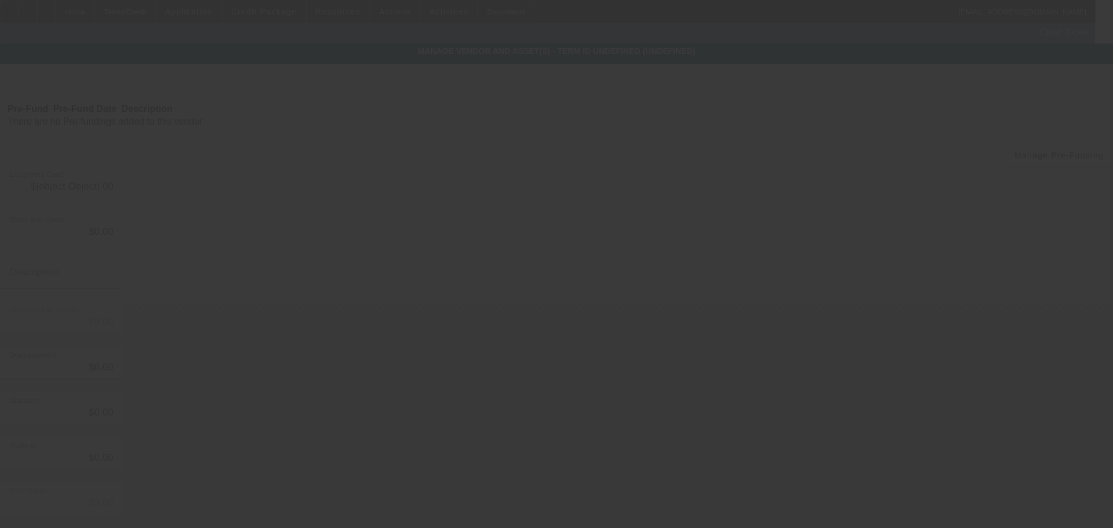
type input "$47,500.00"
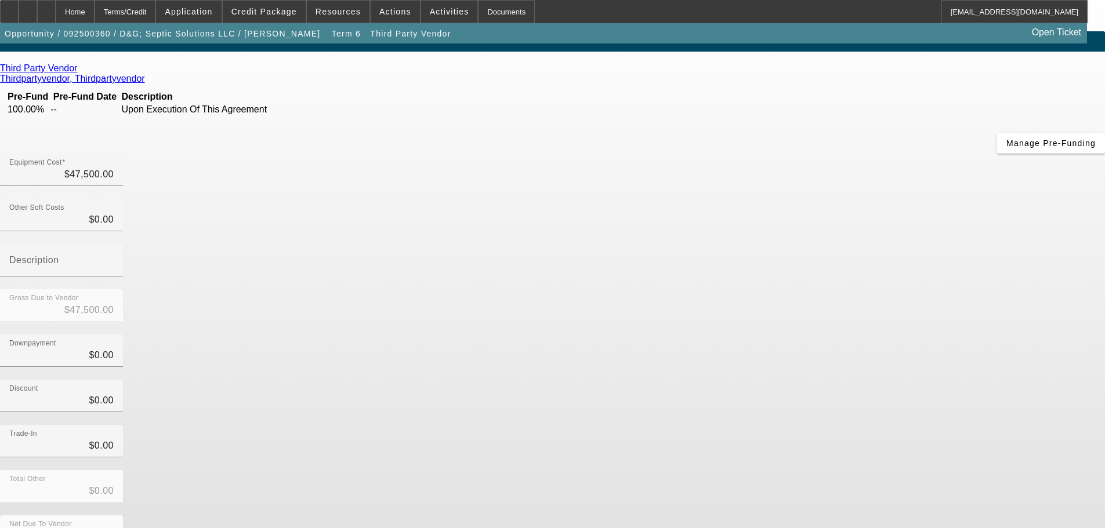
scroll to position [16, 0]
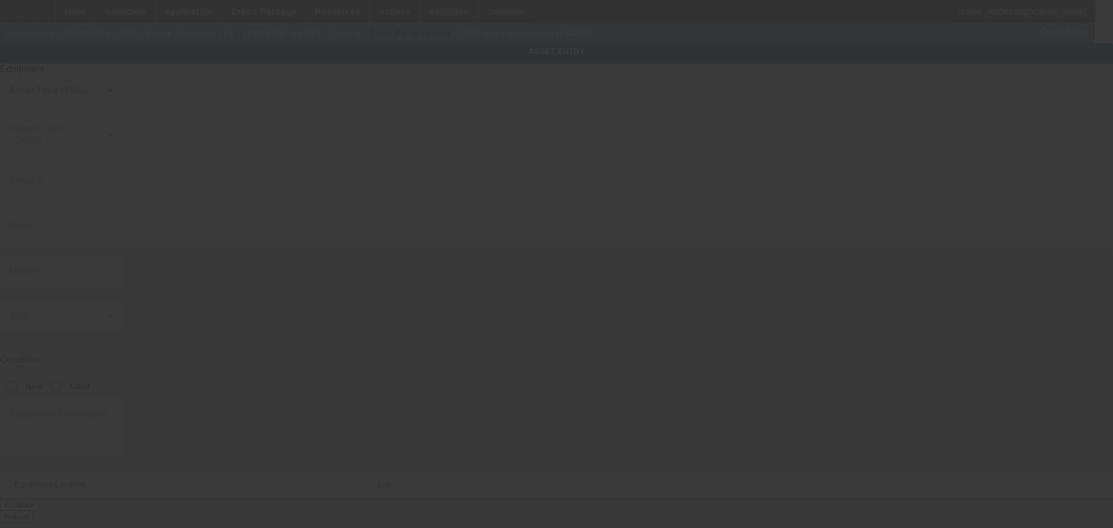
type input "1HTWPAZTX9J138177"
type input "INTERNATIONAL"
type input "SF537"
radio input "true"
type textarea "Pumper Truck"
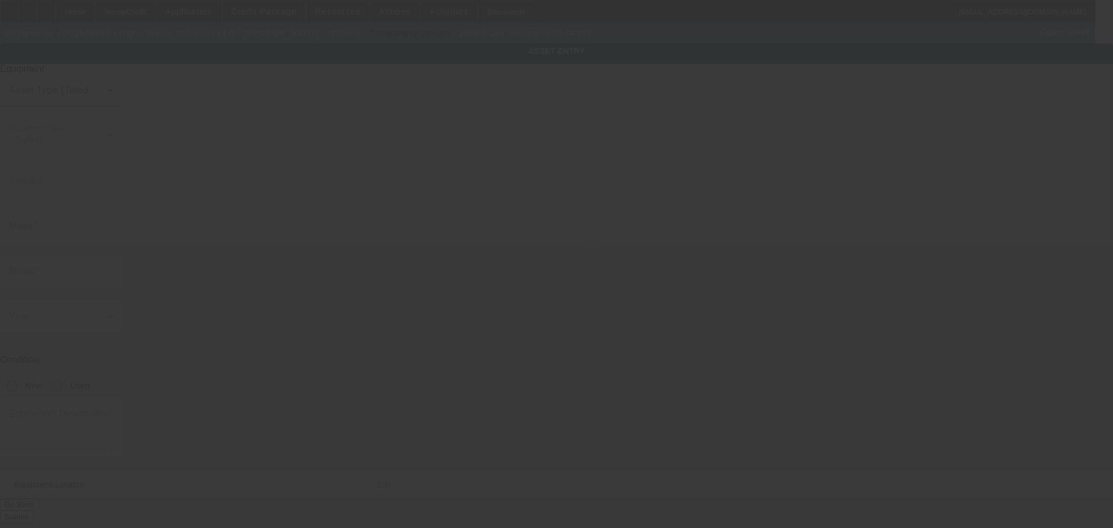
type input "1018 King Drive"
type input "Bartlesville"
type input "74006"
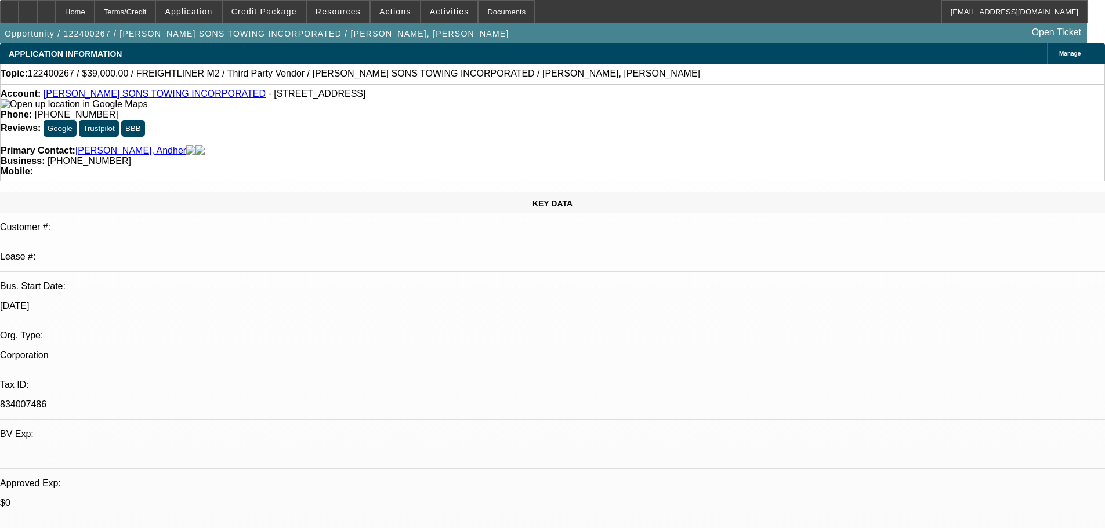
select select "0"
select select "6"
select select "0"
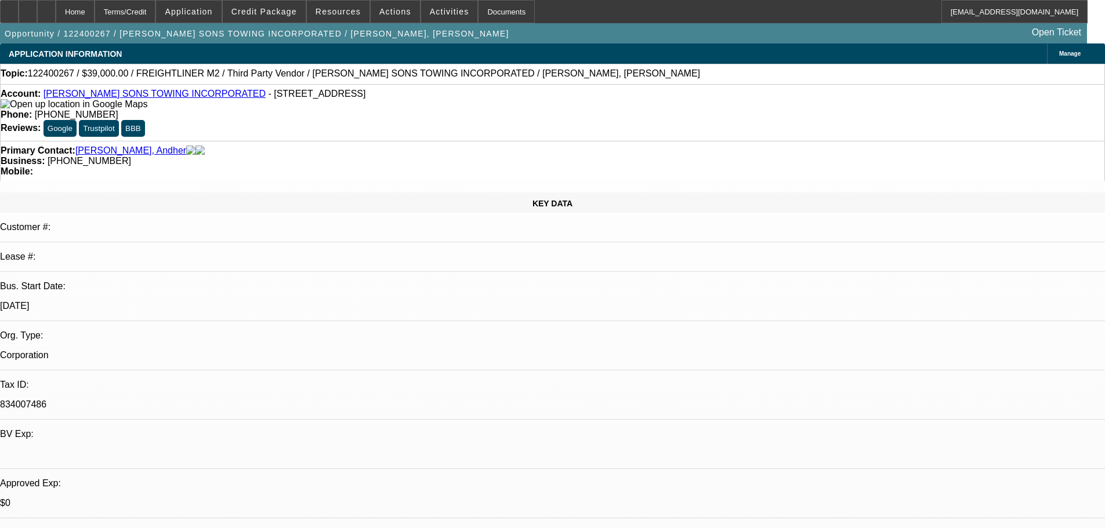
select select "0"
select select "6"
select select "0"
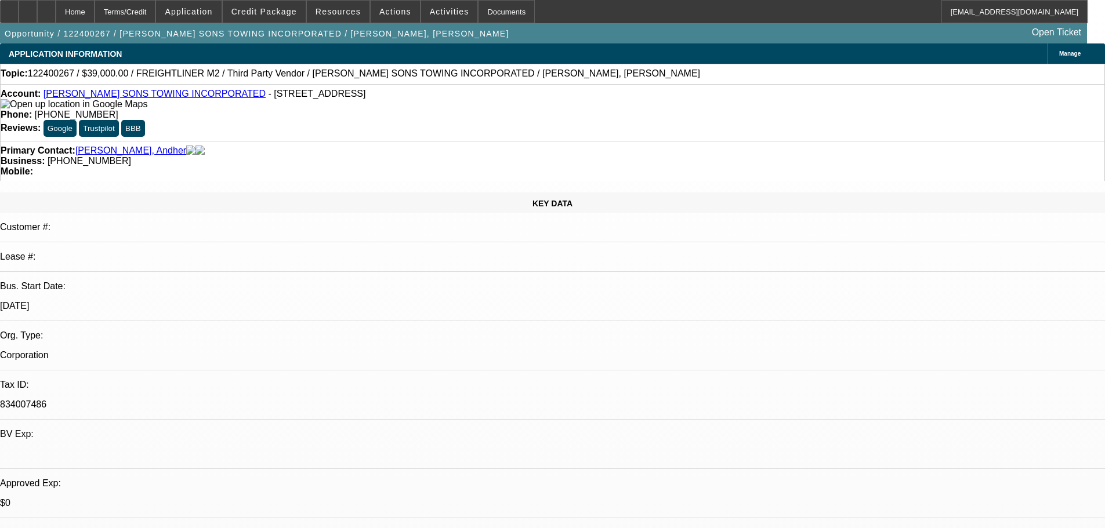
select select "0"
select select "6"
select select "0"
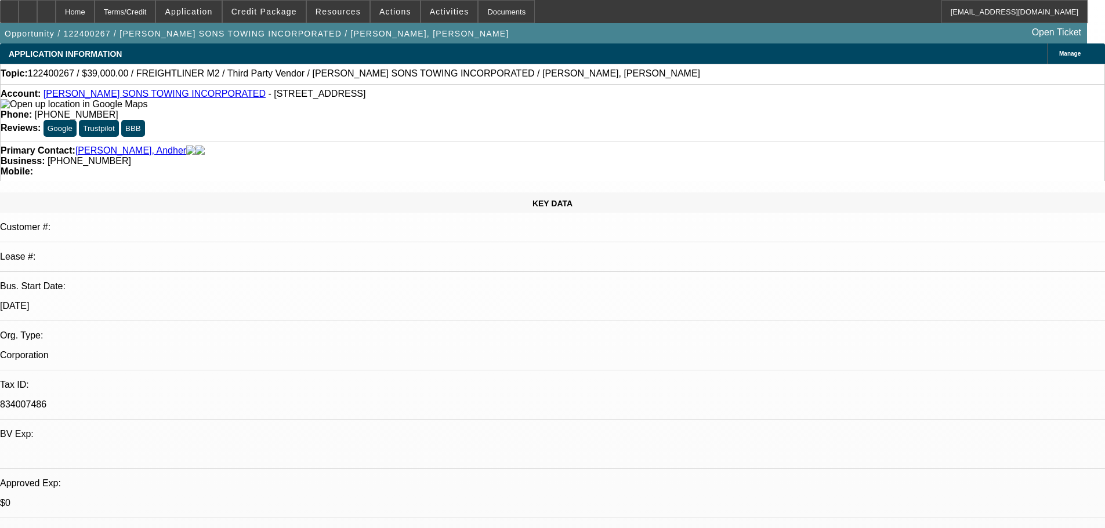
select select "6"
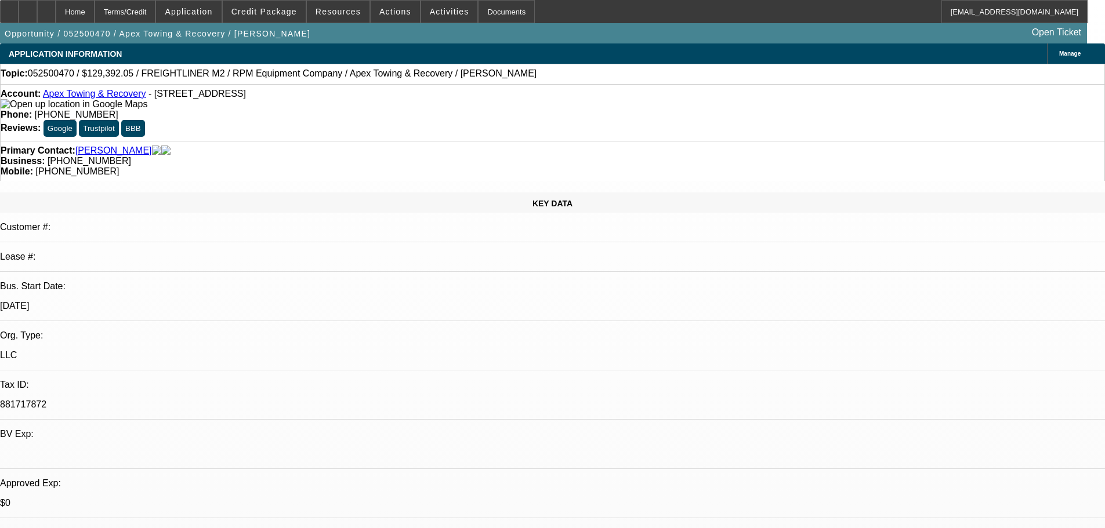
select select "0"
select select "6"
select select "0"
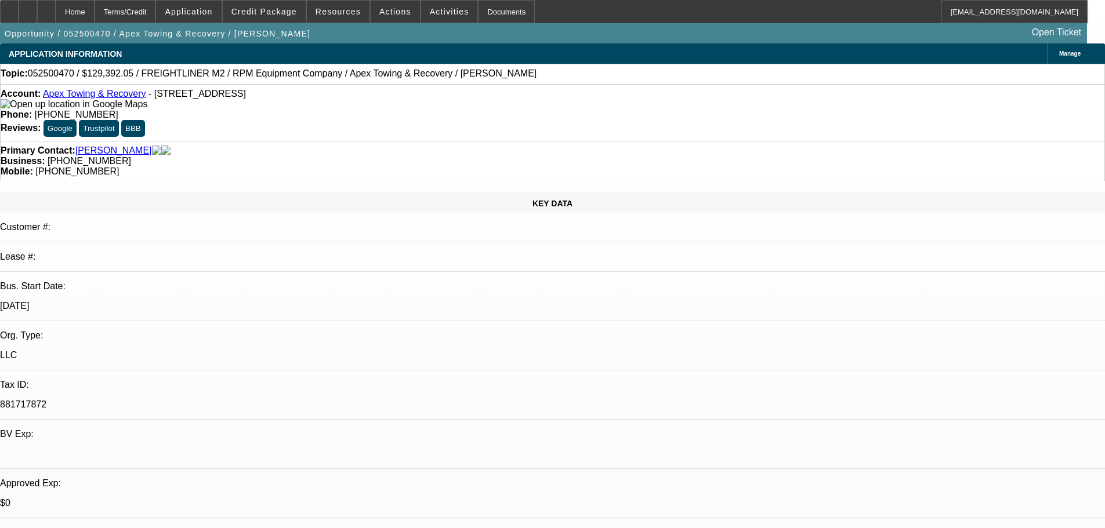
select select "0"
select select "6"
select select "0"
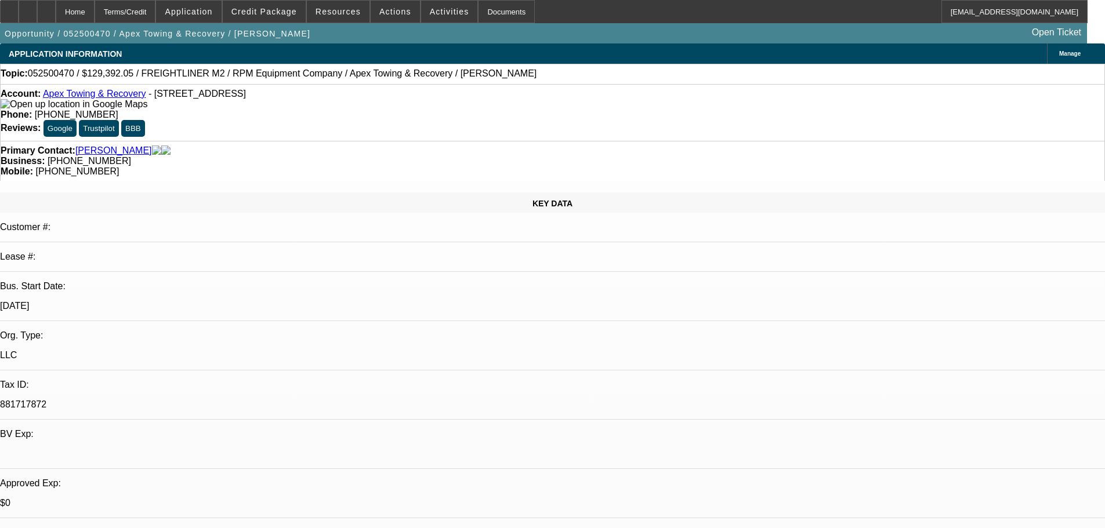
select select "0"
select select "6"
select select "0"
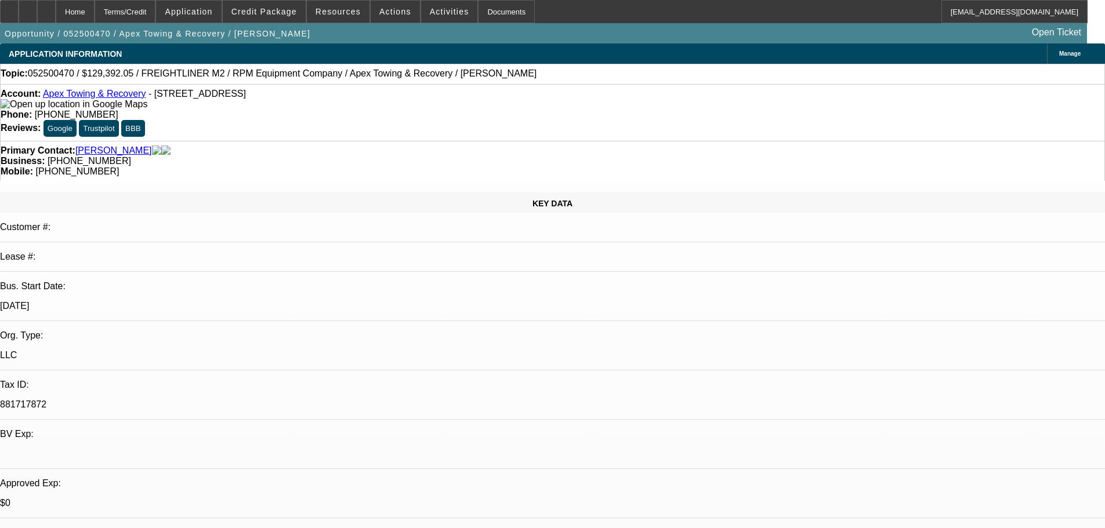
select select "6"
select select "0"
select select "2"
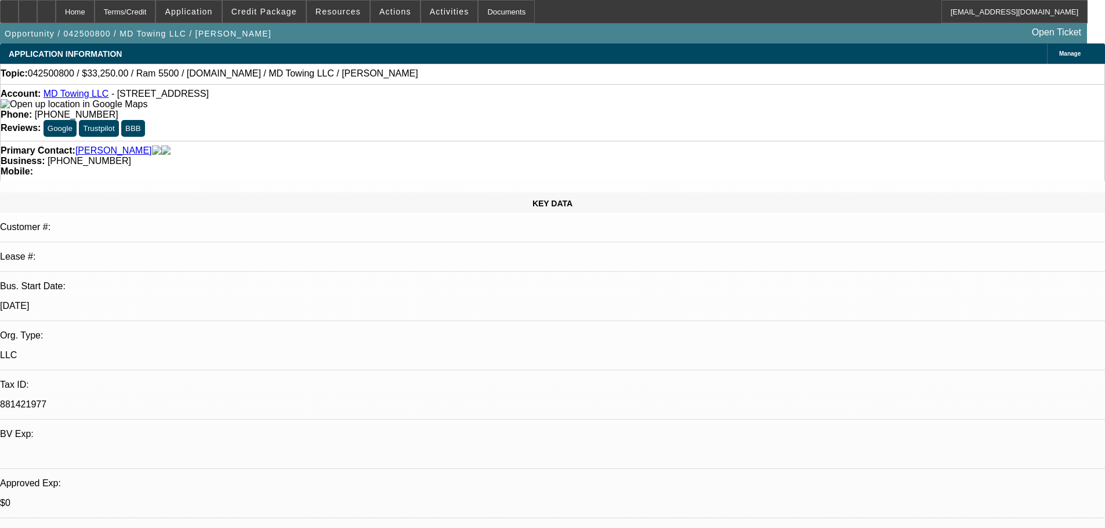
select select "2"
select select "0"
select select "6"
select select "0"
select select "2"
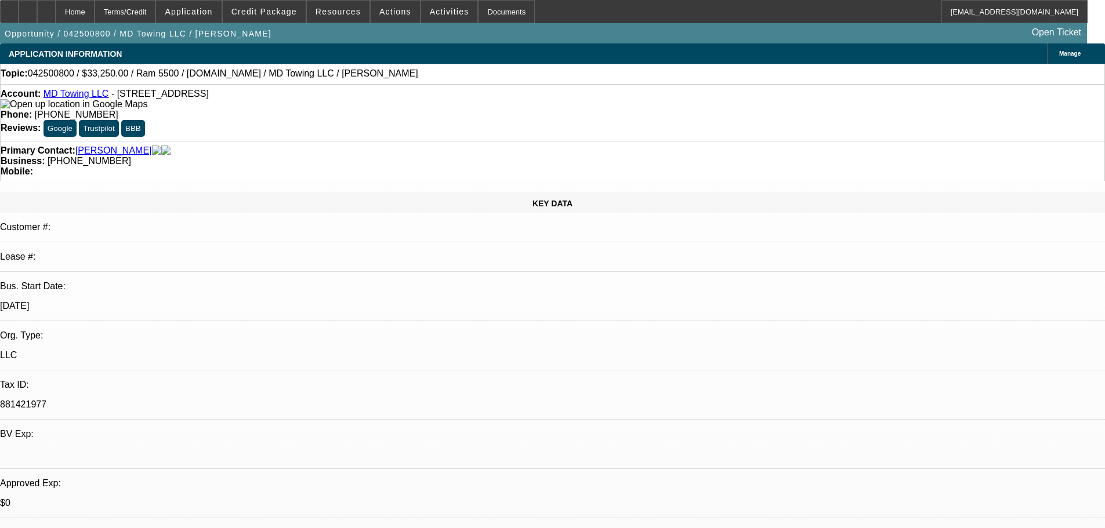
select select "2"
select select "0"
select select "6"
select select "0"
select select "2"
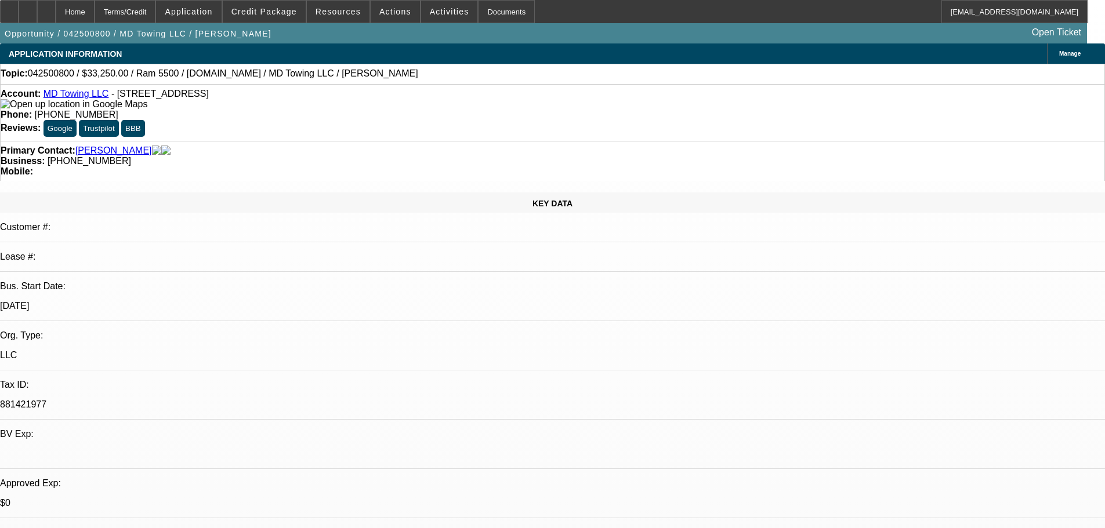
select select "2"
select select "0"
select select "6"
select select "0.1"
select select "2"
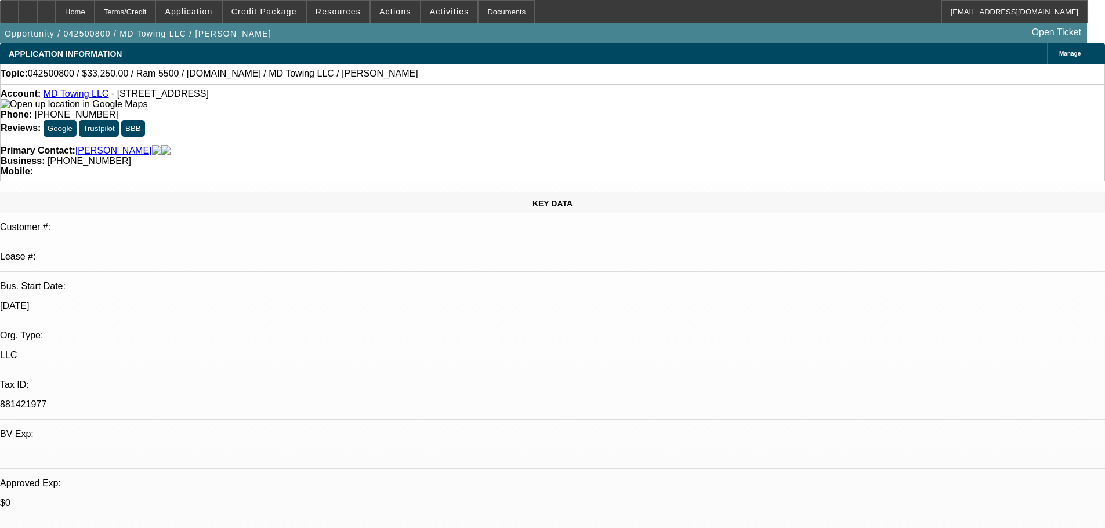
select select "2"
select select "0"
select select "6"
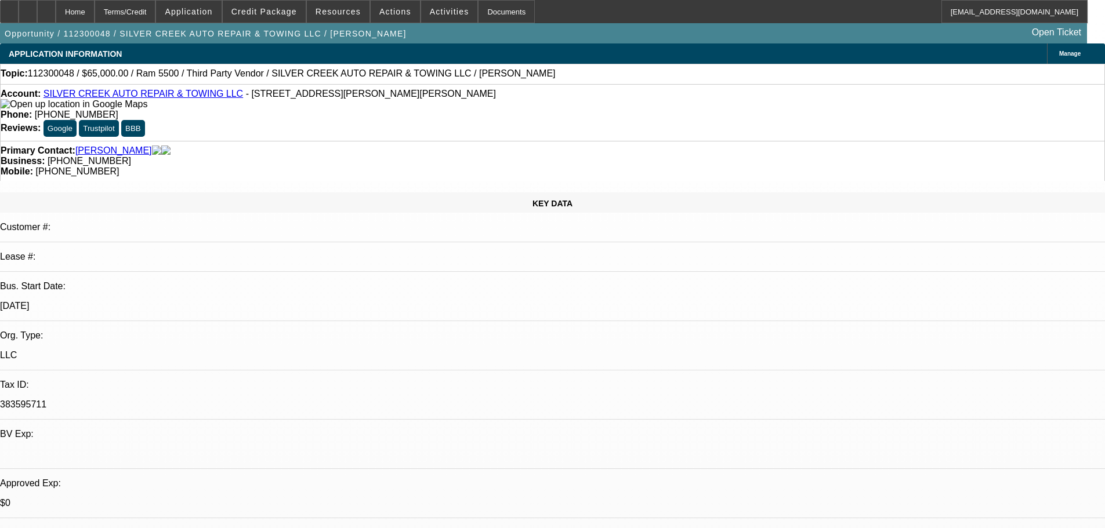
select select "0"
select select "6"
select select "0"
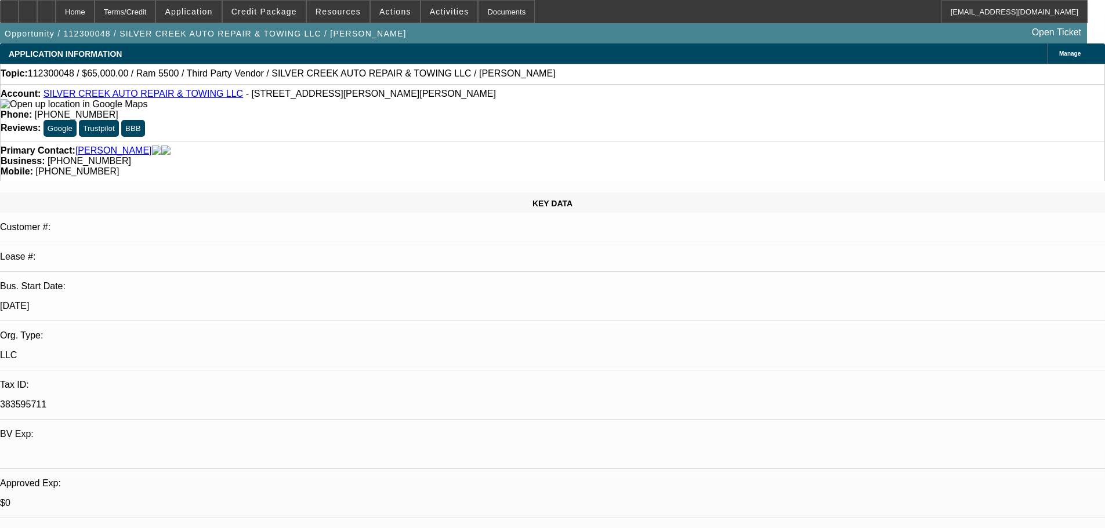
select select "0"
select select "6"
select select "0"
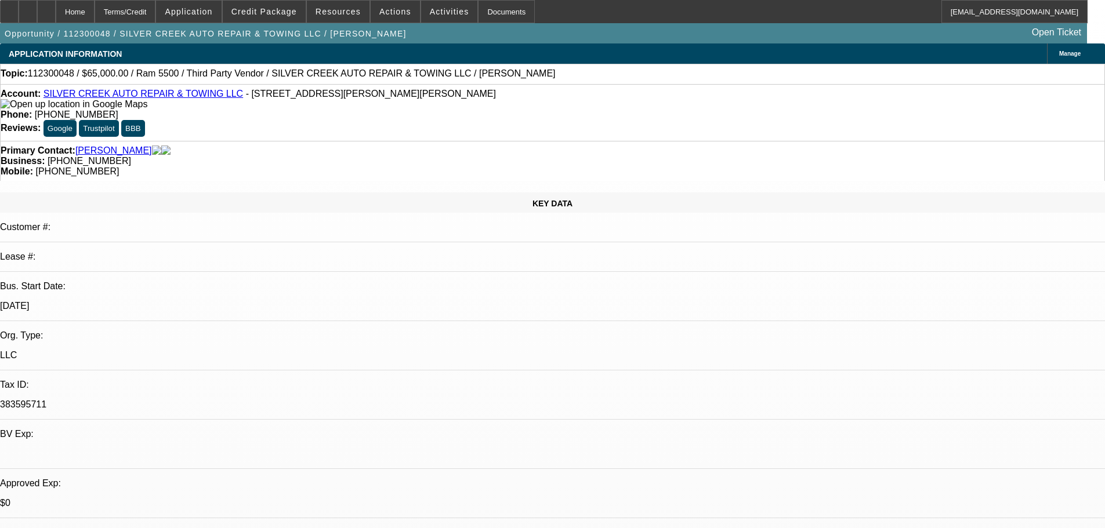
select select "0"
select select "6"
select select "0"
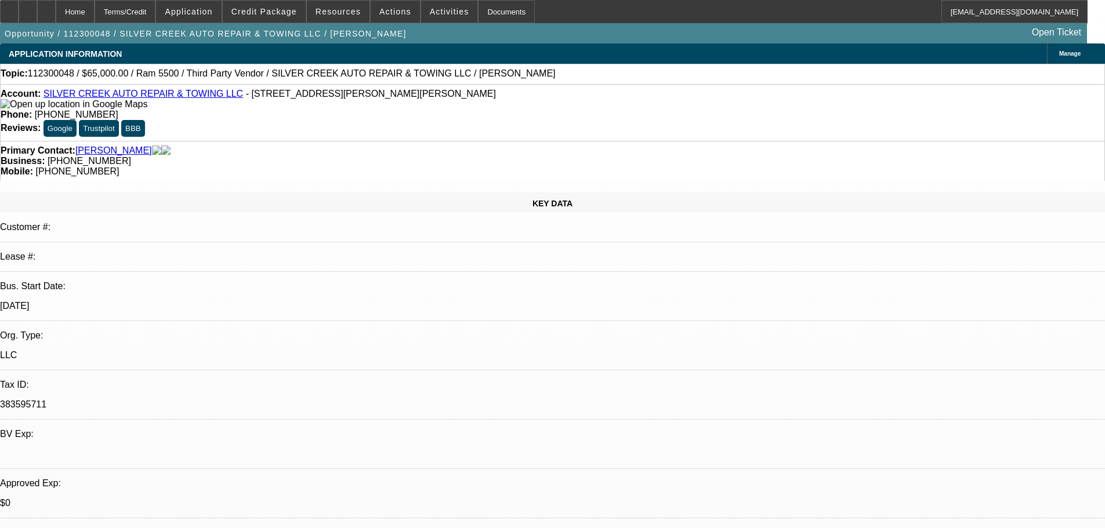
select select "6"
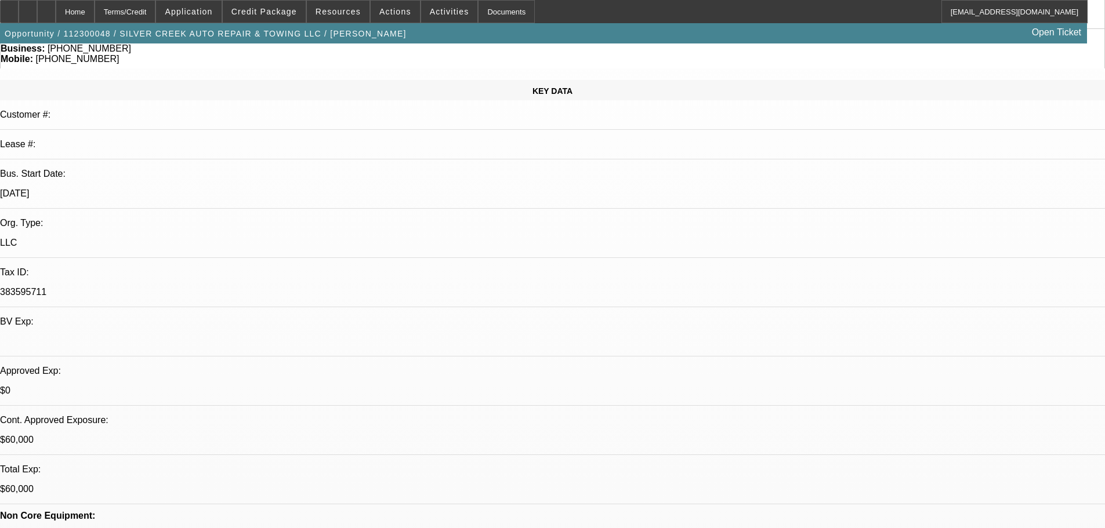
scroll to position [116, 0]
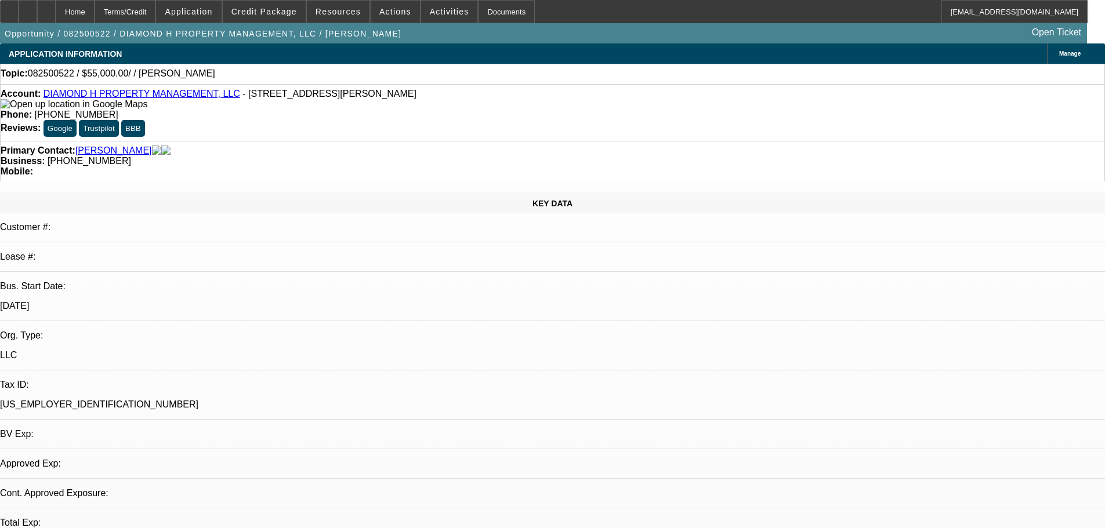
select select "0"
select select "2"
select select "0.1"
select select "4"
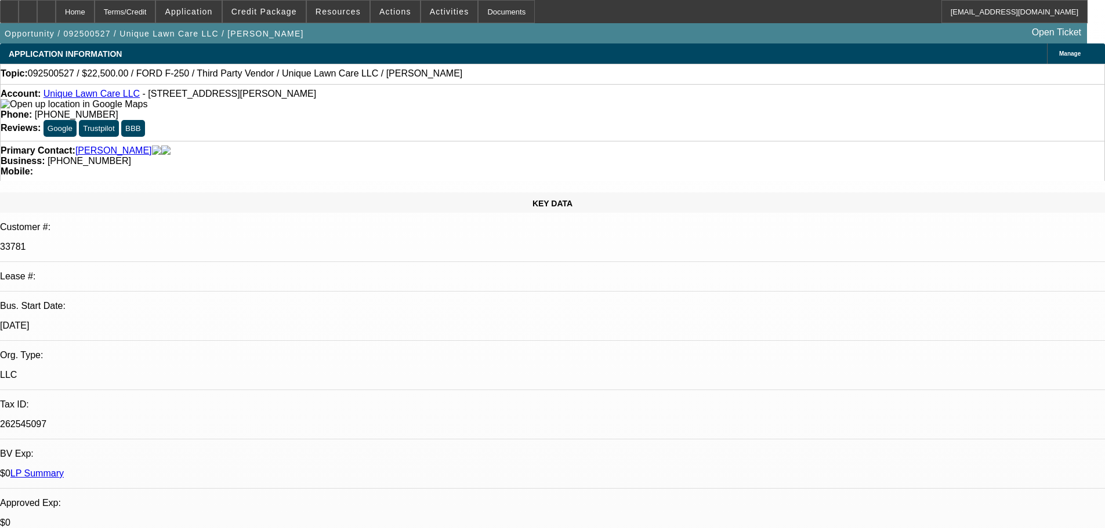
select select "0"
select select "6"
select select "0"
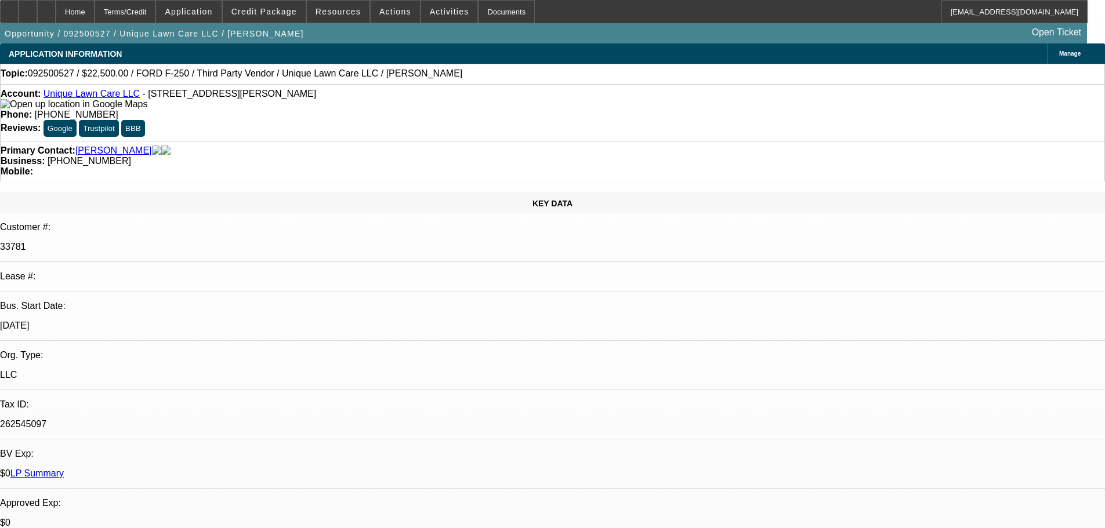
select select "0"
select select "6"
select select "0"
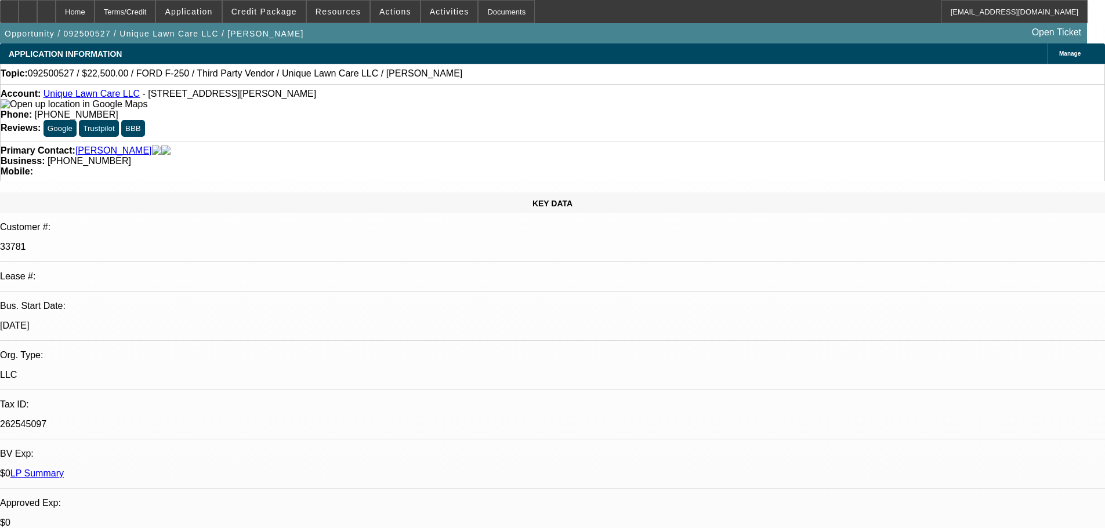
select select "0"
select select "6"
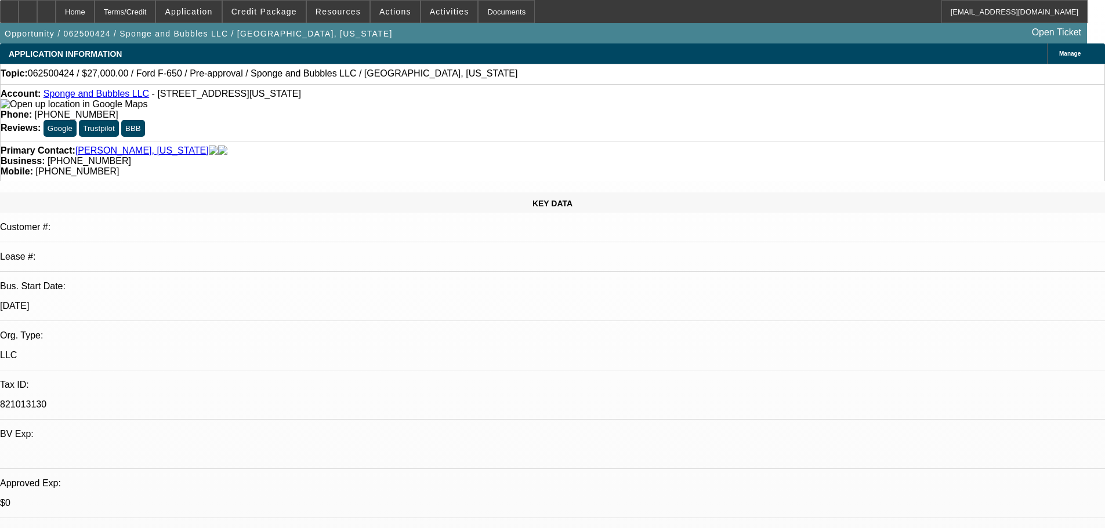
select select "0"
select select "6"
select select "0"
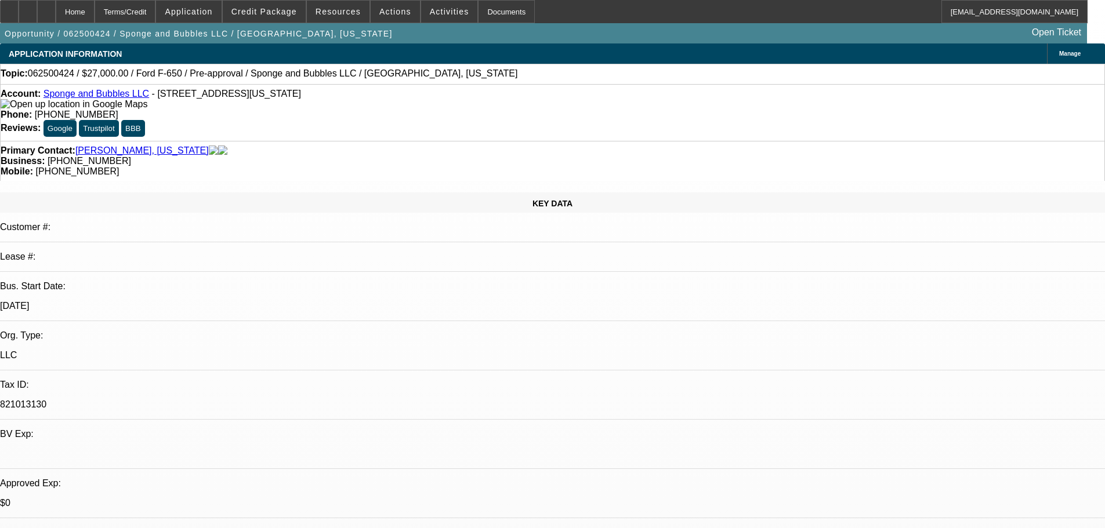
select select "0"
select select "6"
select select "0"
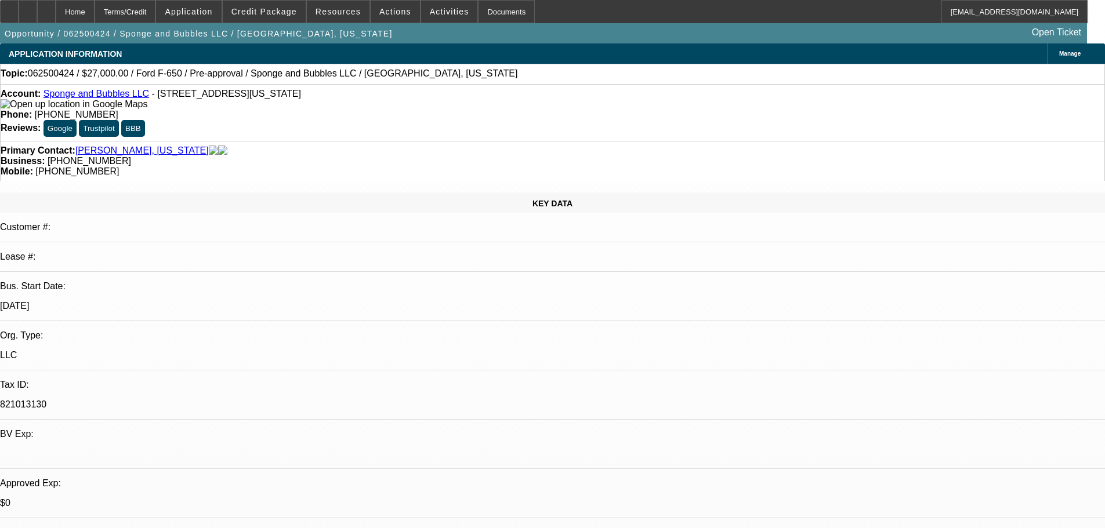
select select "0"
select select "6"
select select "0"
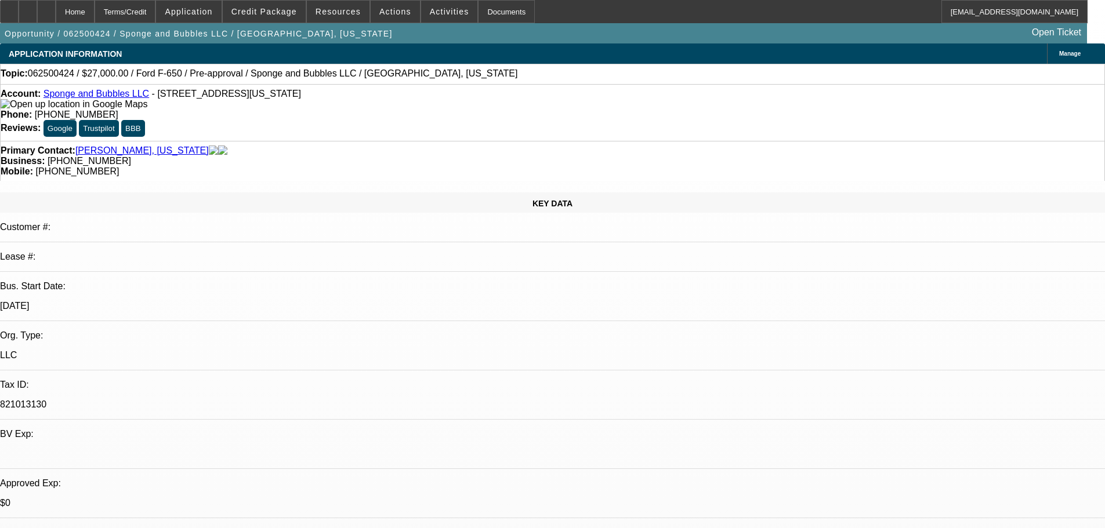
select select "6"
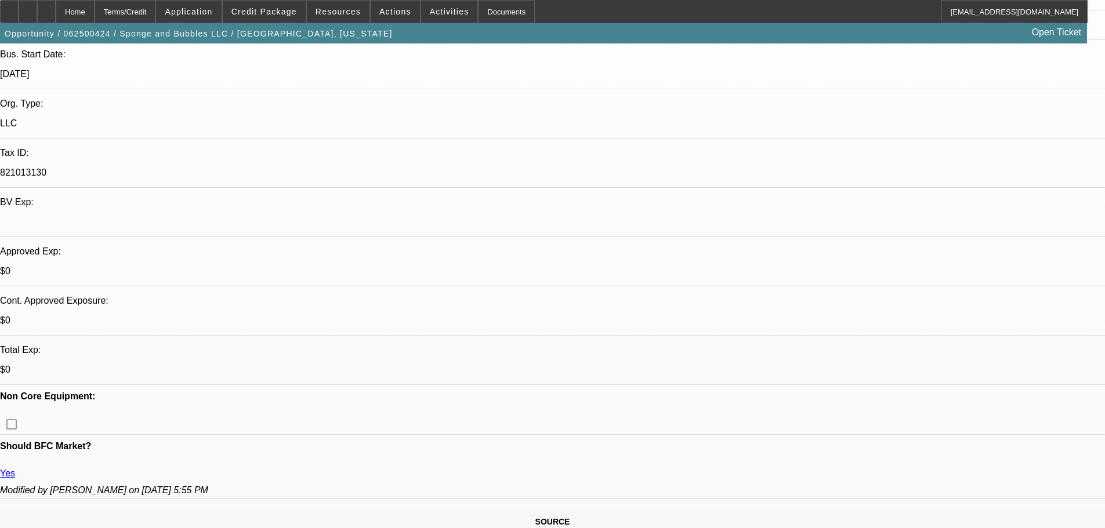
scroll to position [348, 0]
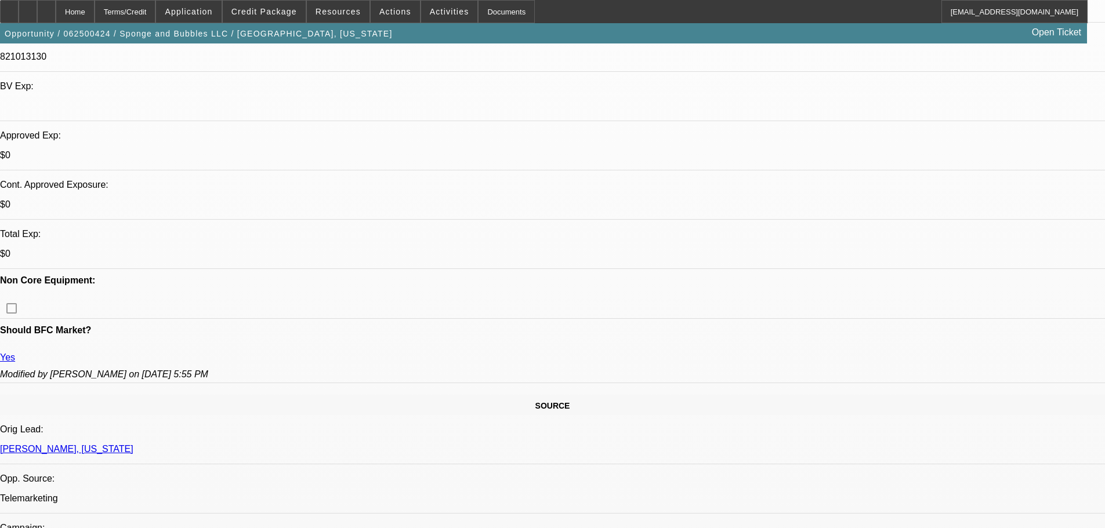
drag, startPoint x: 77, startPoint y: 220, endPoint x: 23, endPoint y: 222, distance: 54.0
copy link "[US_STATE][PERSON_NAME]"
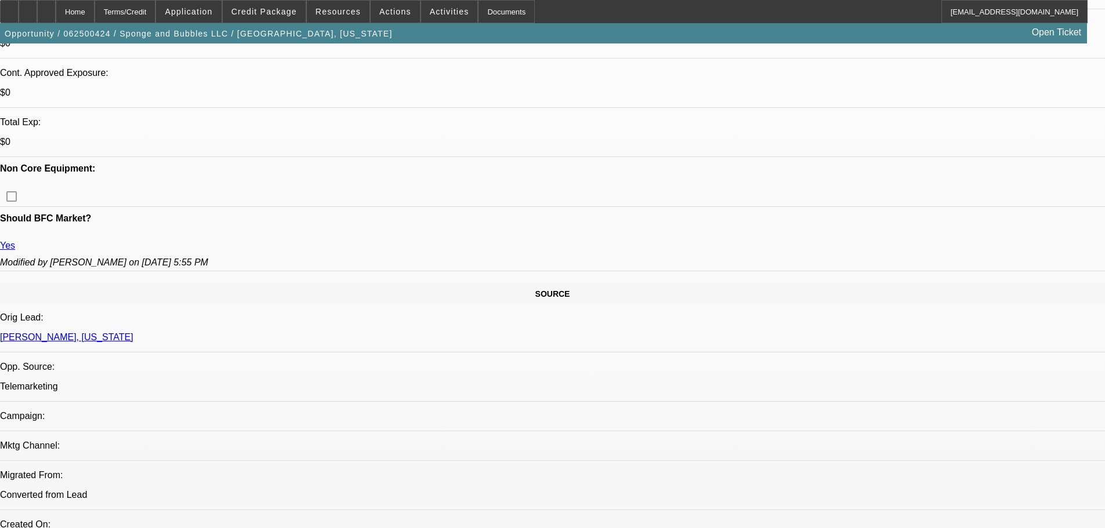
scroll to position [464, 0]
